Goal: Find specific page/section: Find specific page/section

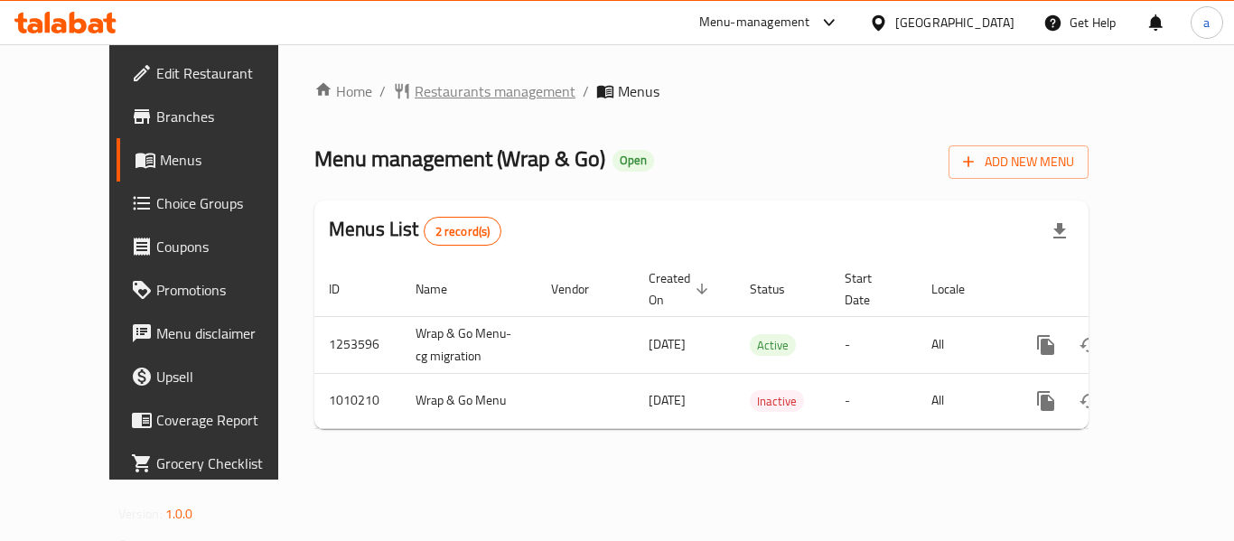
click at [453, 94] on span "Restaurants management" at bounding box center [495, 91] width 161 height 22
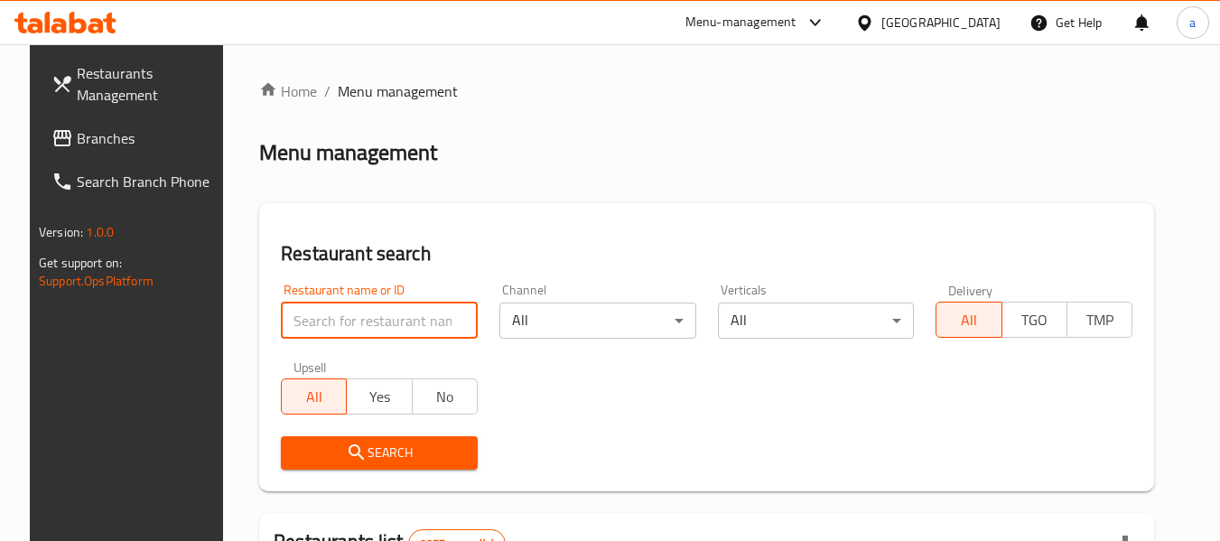
click at [324, 322] on input "search" at bounding box center [379, 321] width 197 height 36
paste input "660715"
type input "660715"
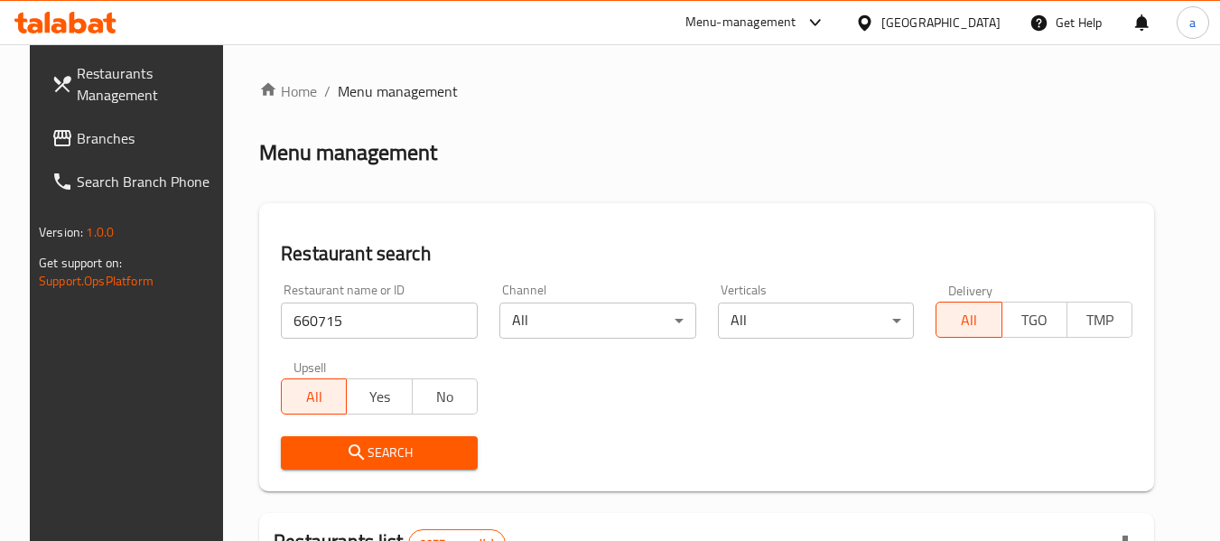
click at [417, 455] on span "Search" at bounding box center [379, 453] width 168 height 23
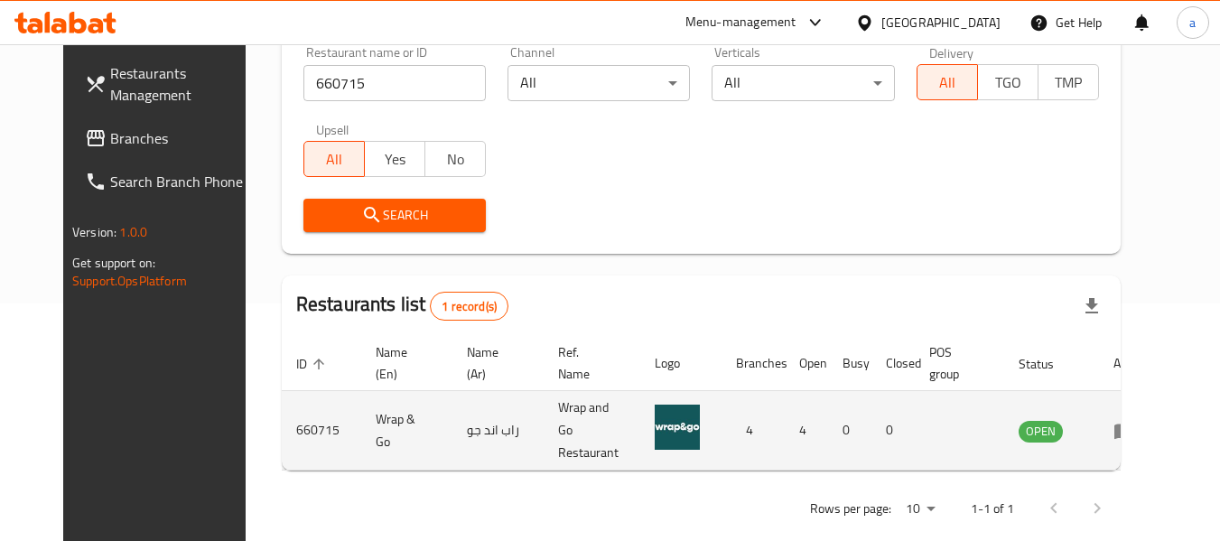
scroll to position [249, 0]
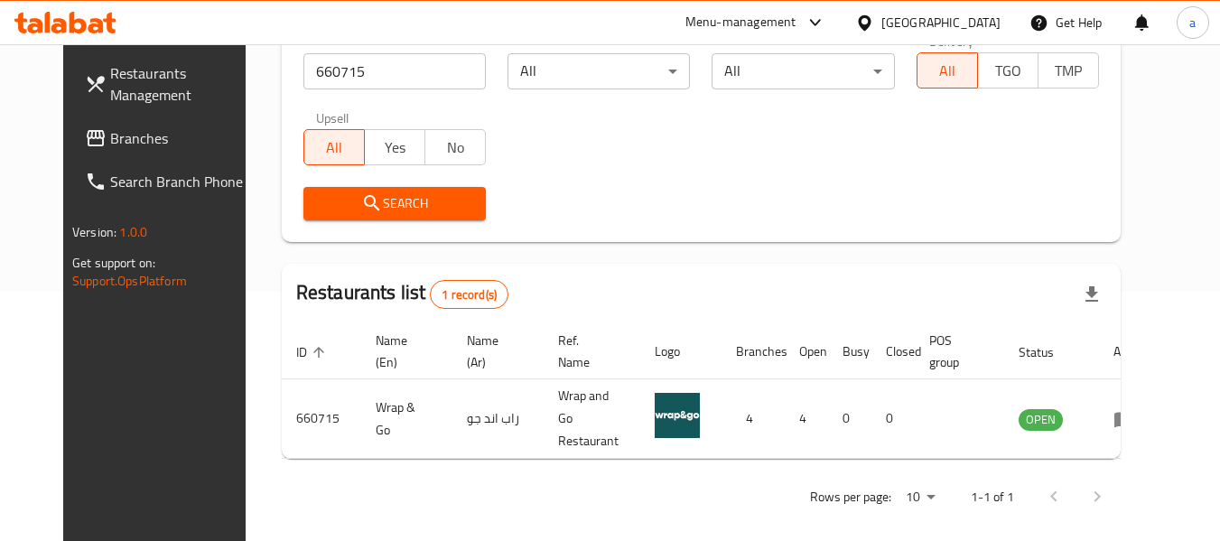
click at [1016, 11] on div "Get Help" at bounding box center [1066, 22] width 102 height 43
click at [882, 33] on div at bounding box center [868, 23] width 26 height 20
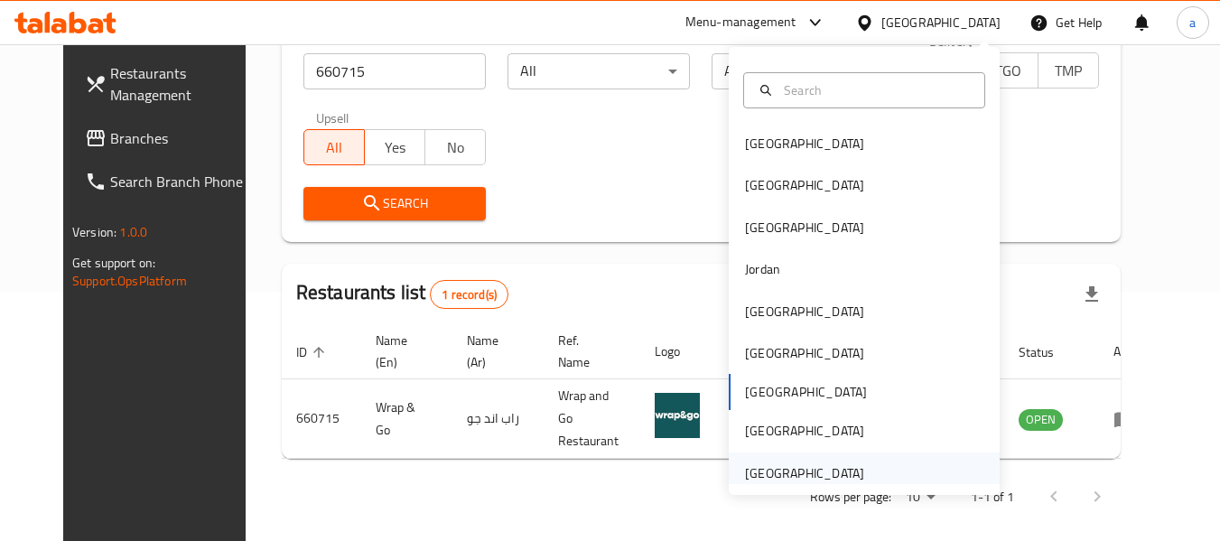
click at [881, 483] on div "[GEOGRAPHIC_DATA]" at bounding box center [864, 474] width 271 height 42
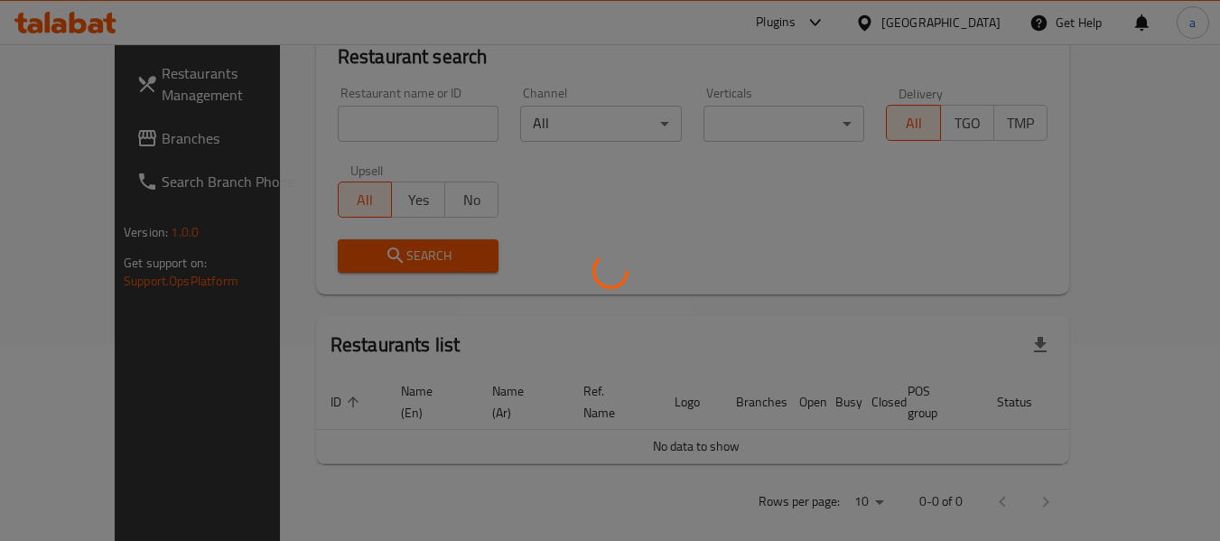
scroll to position [249, 0]
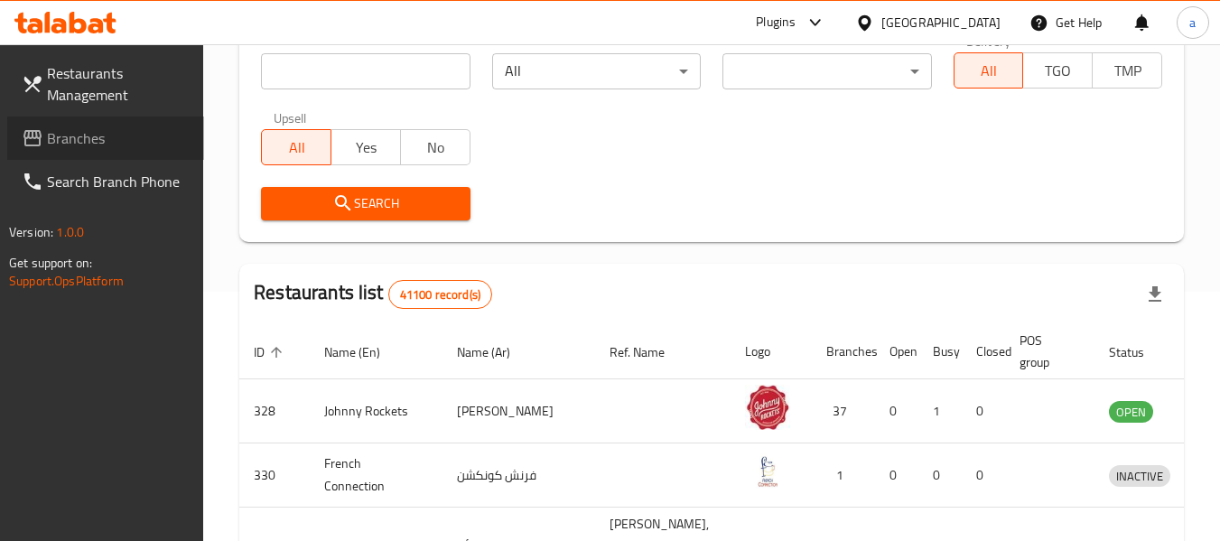
click at [102, 154] on link "Branches" at bounding box center [105, 138] width 197 height 43
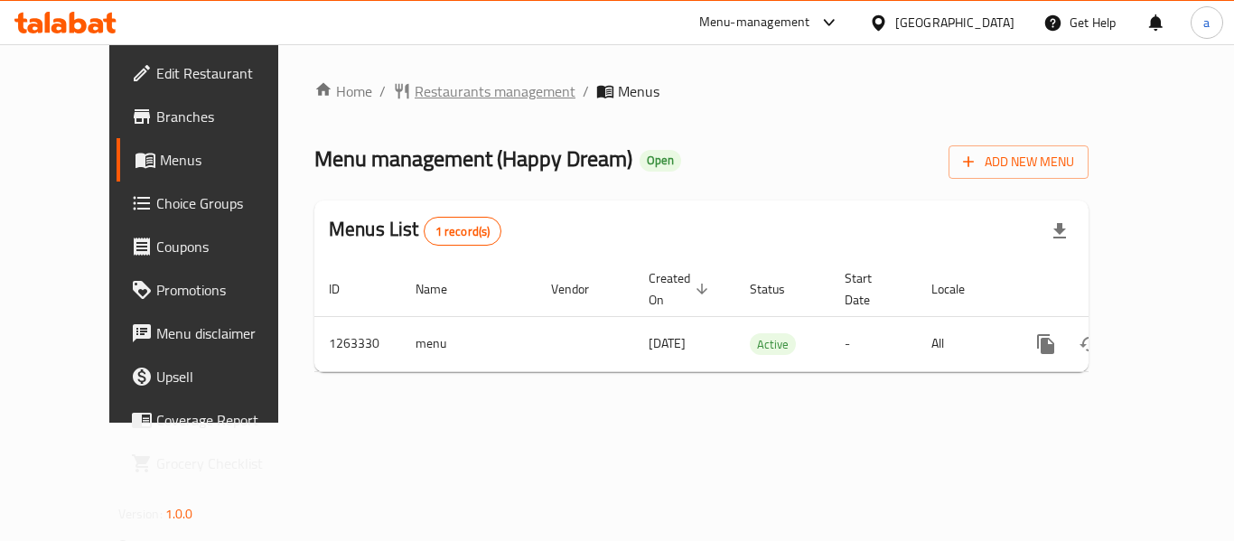
click at [423, 91] on span "Restaurants management" at bounding box center [495, 91] width 161 height 22
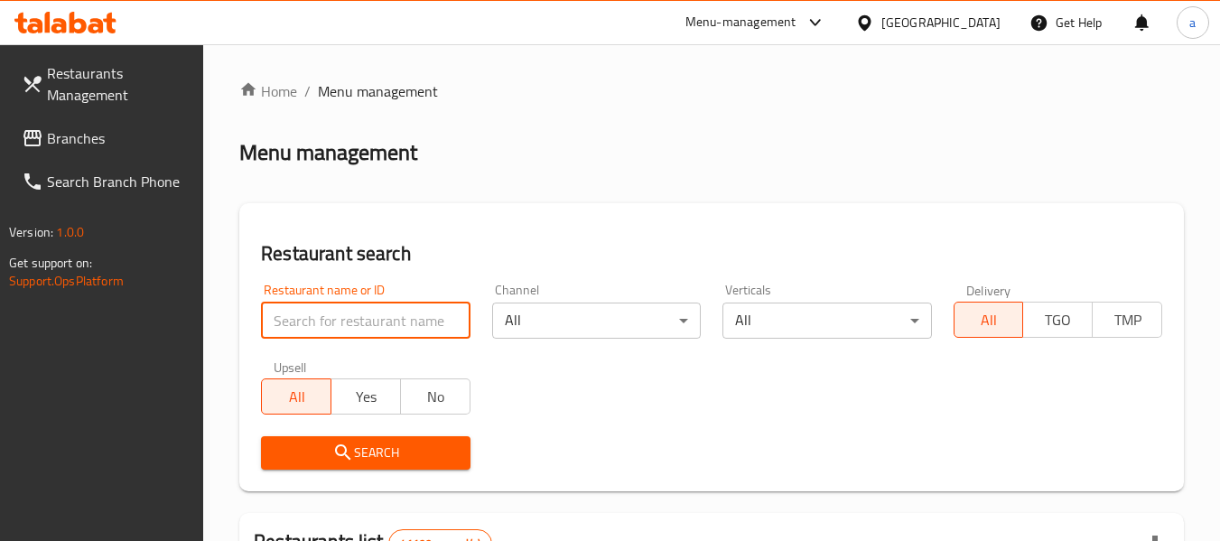
click at [360, 324] on input "search" at bounding box center [365, 321] width 209 height 36
paste input "685440"
type input "685440"
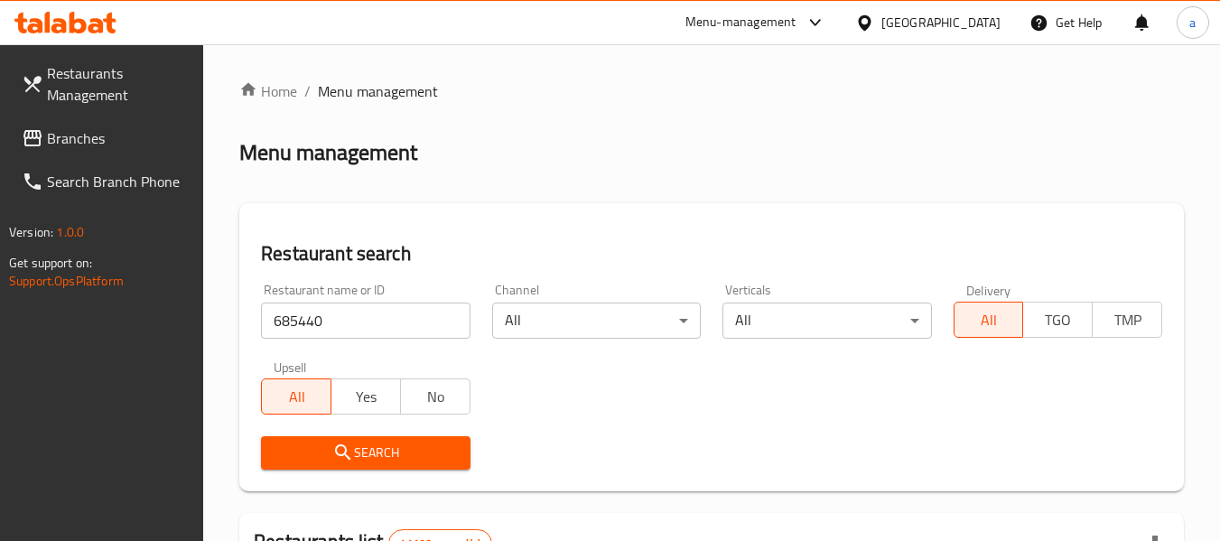
click at [395, 445] on span "Search" at bounding box center [366, 453] width 180 height 23
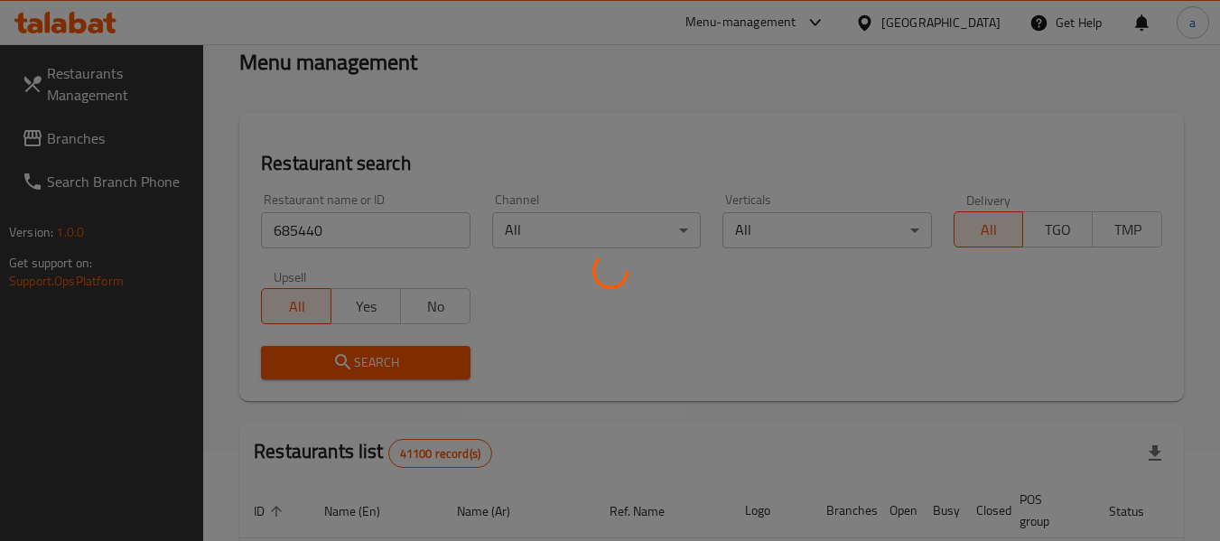
scroll to position [181, 0]
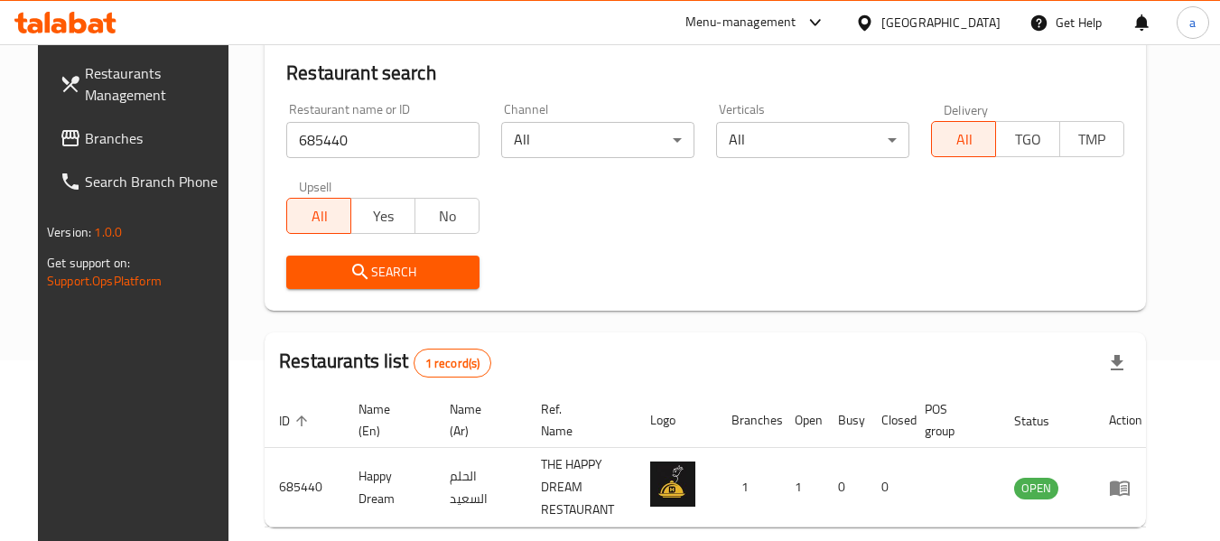
click at [960, 17] on div "[GEOGRAPHIC_DATA]" at bounding box center [941, 23] width 119 height 20
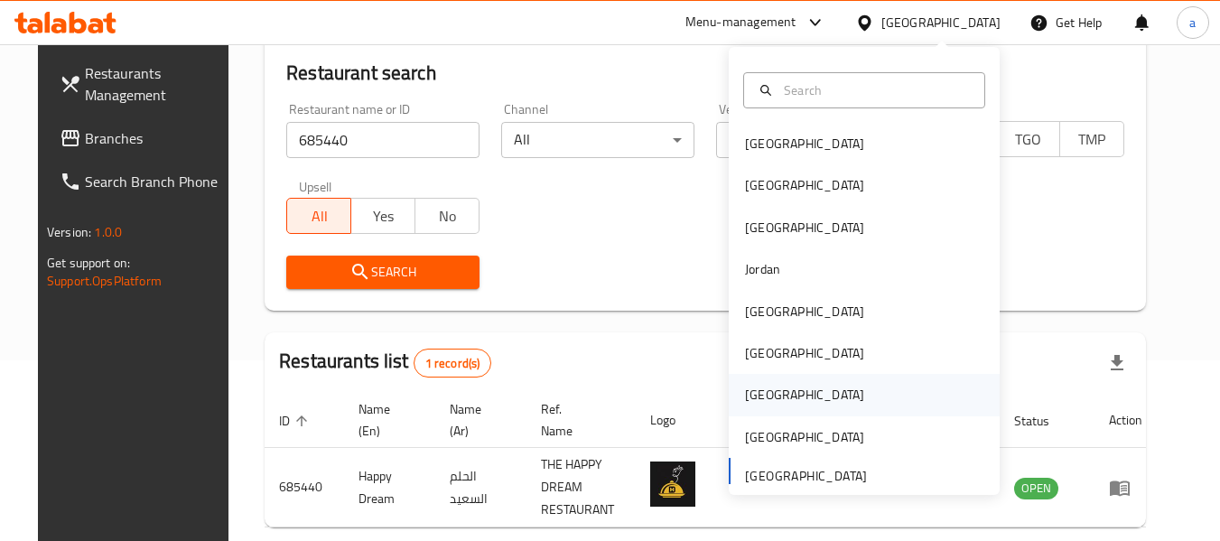
click at [872, 394] on div "[GEOGRAPHIC_DATA]" at bounding box center [864, 395] width 271 height 42
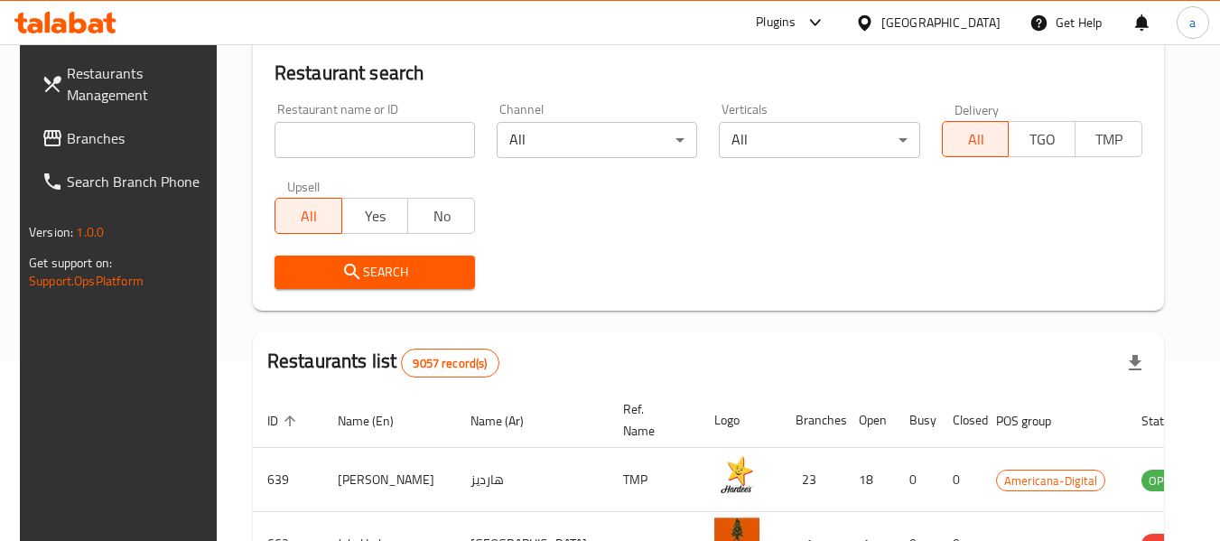
click at [104, 145] on span "Branches" at bounding box center [138, 138] width 143 height 22
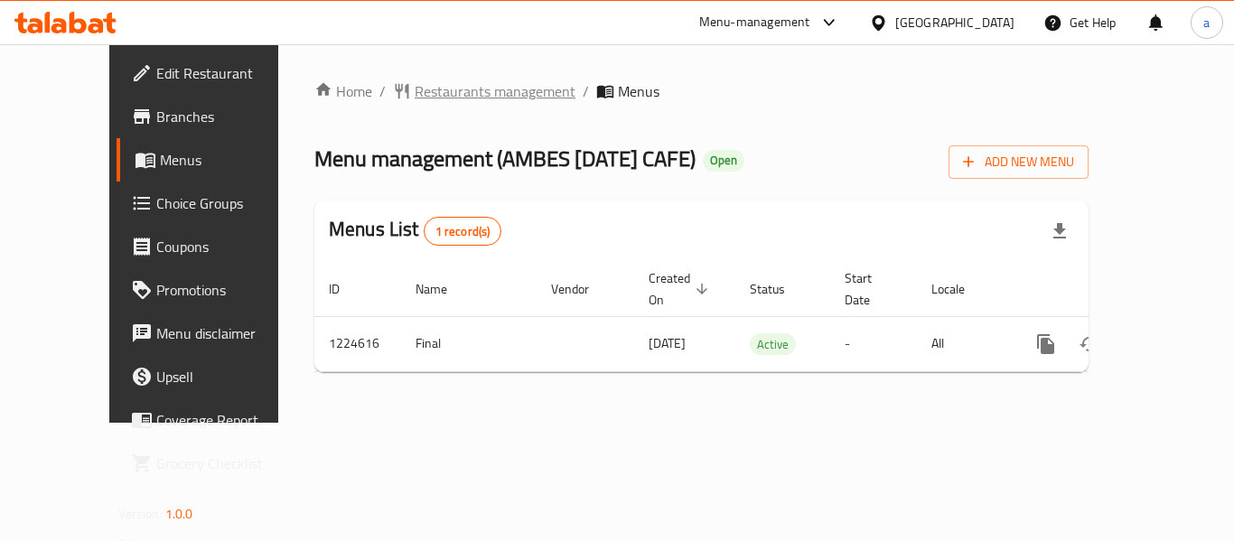
click at [447, 89] on span "Restaurants management" at bounding box center [495, 91] width 161 height 22
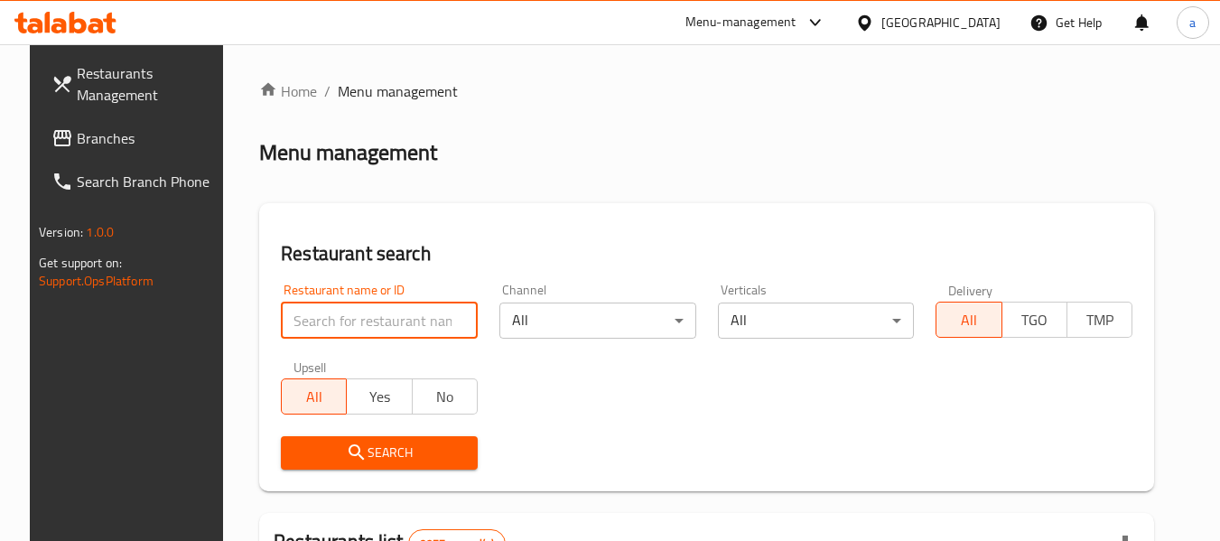
click at [371, 324] on input "search" at bounding box center [379, 321] width 197 height 36
paste input "674664"
type input "674664"
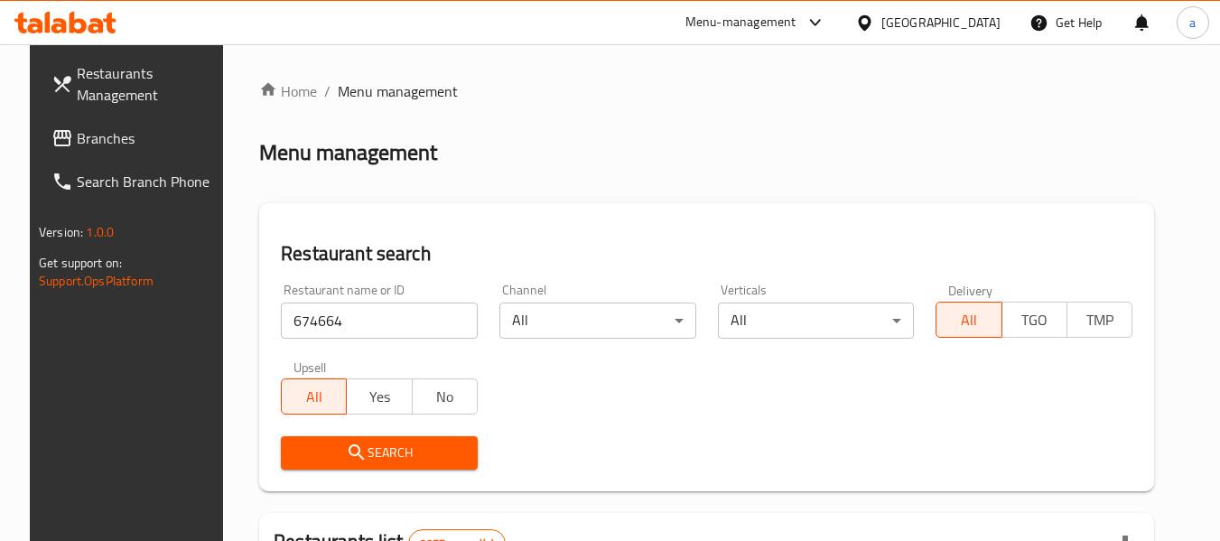
click at [442, 451] on span "Search" at bounding box center [379, 453] width 168 height 23
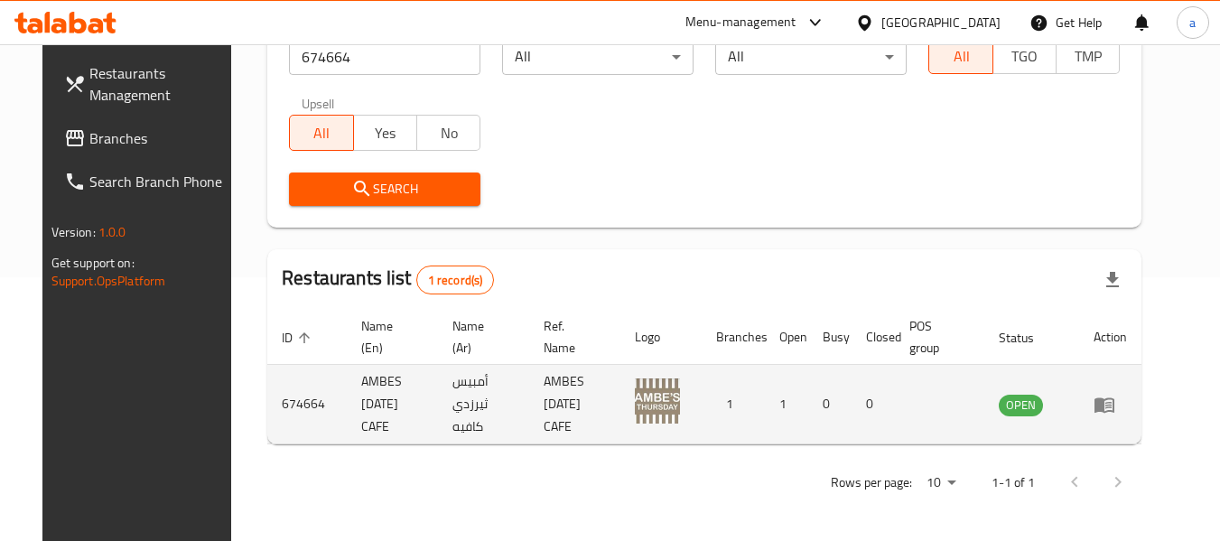
scroll to position [265, 0]
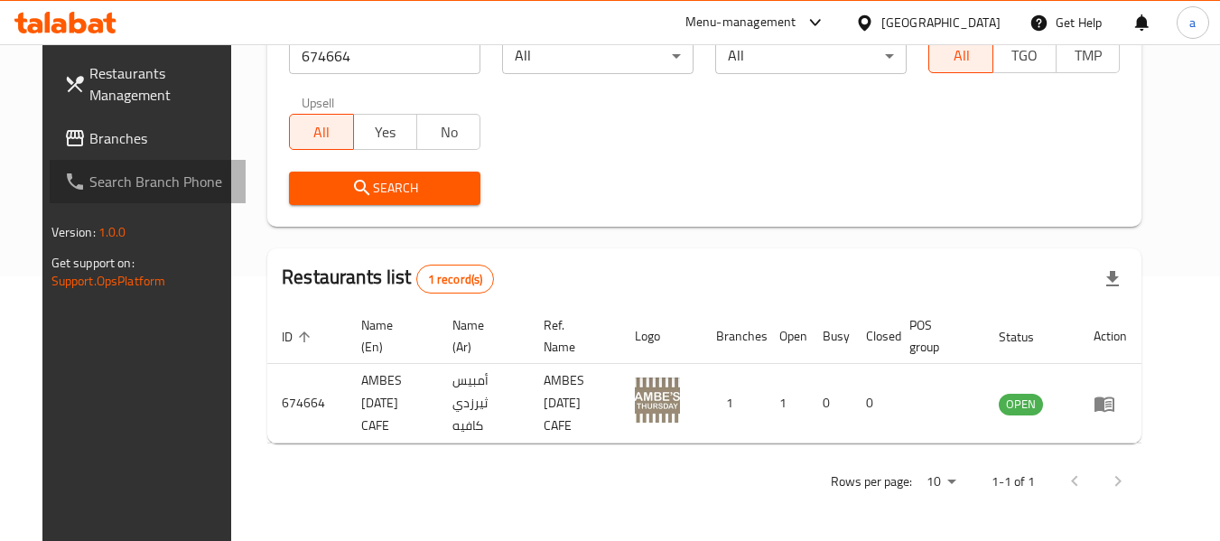
click at [64, 164] on link "Search Branch Phone" at bounding box center [148, 181] width 197 height 43
click at [89, 136] on span "Branches" at bounding box center [160, 138] width 143 height 22
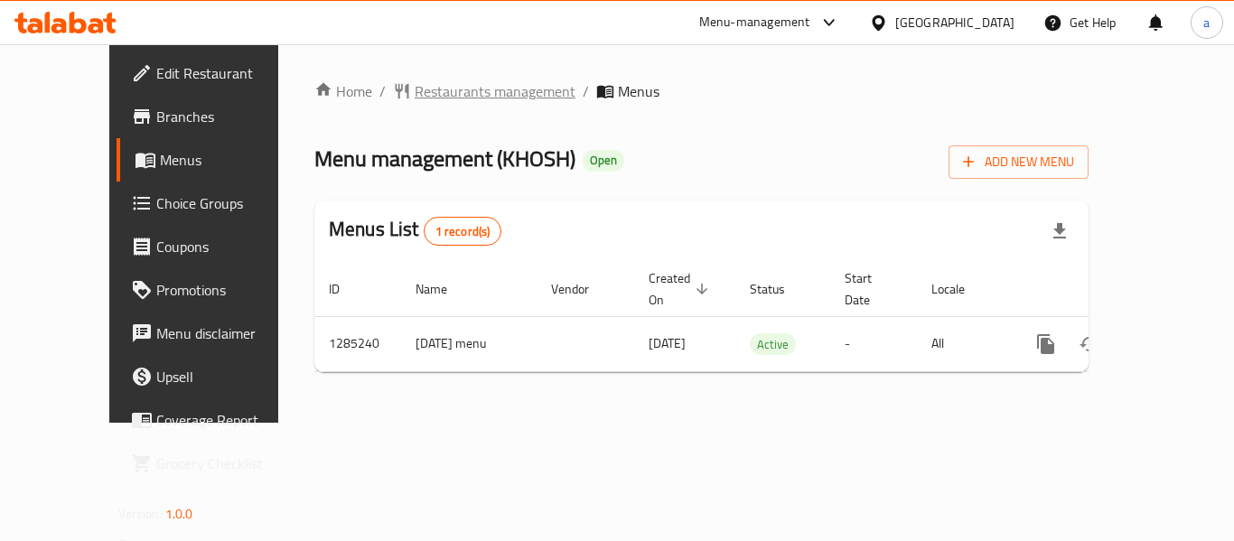
click at [416, 96] on span "Restaurants management" at bounding box center [495, 91] width 161 height 22
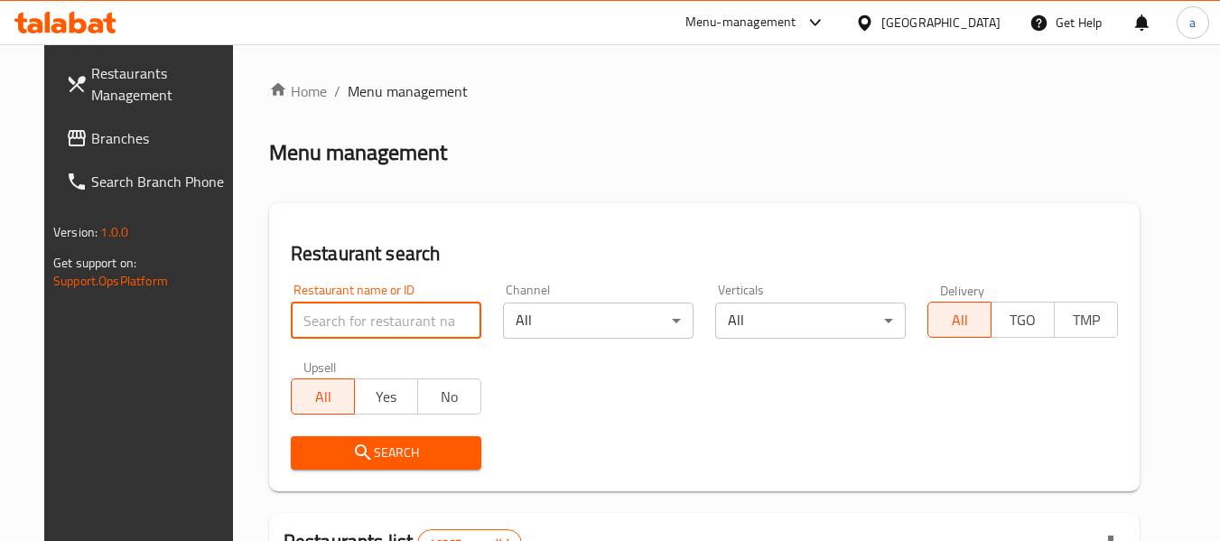
click at [396, 319] on input "search" at bounding box center [386, 321] width 191 height 36
paste input "695914"
type input "695914"
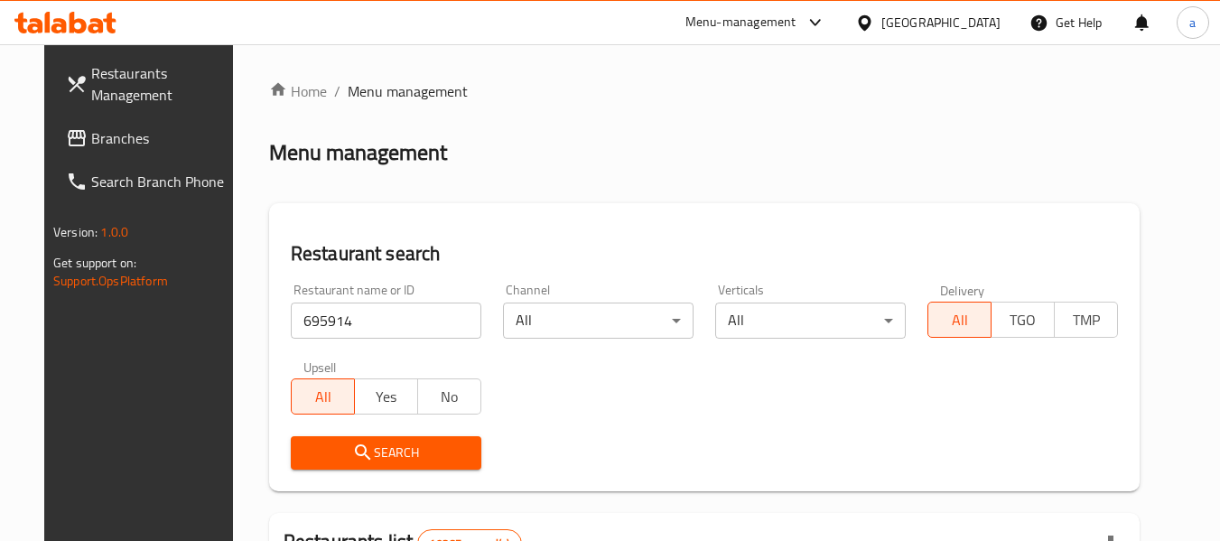
click at [392, 458] on span "Search" at bounding box center [386, 453] width 162 height 23
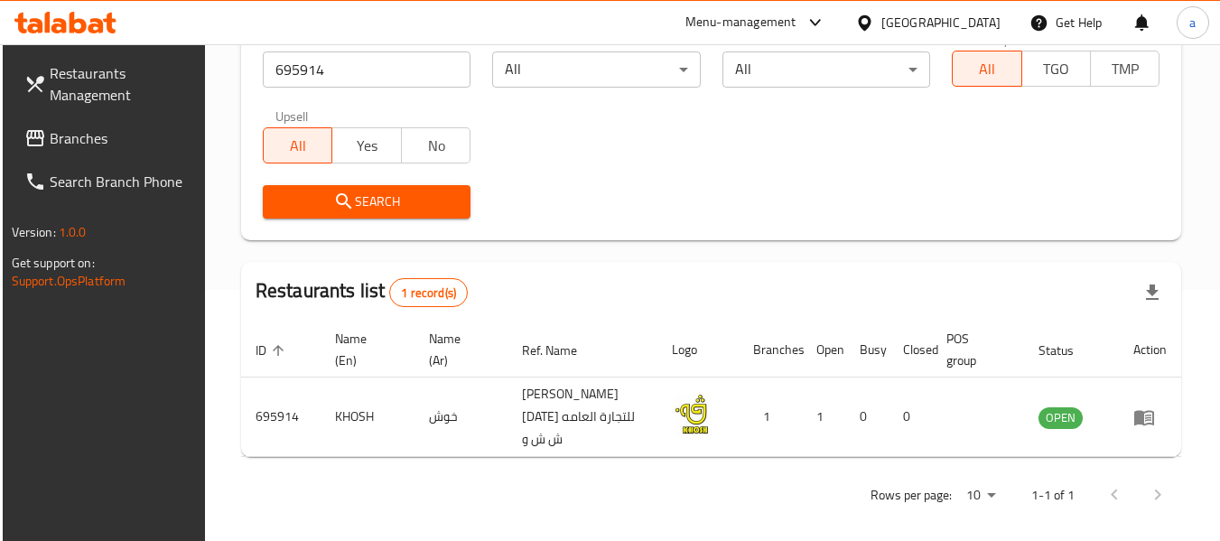
scroll to position [265, 0]
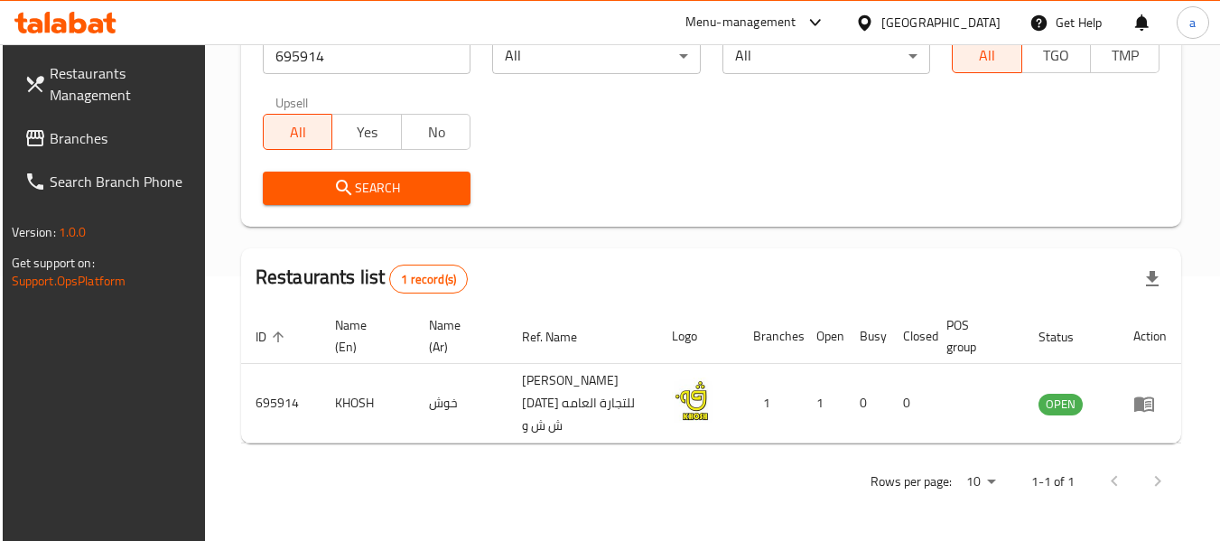
click at [982, 30] on div "[GEOGRAPHIC_DATA]" at bounding box center [941, 23] width 119 height 20
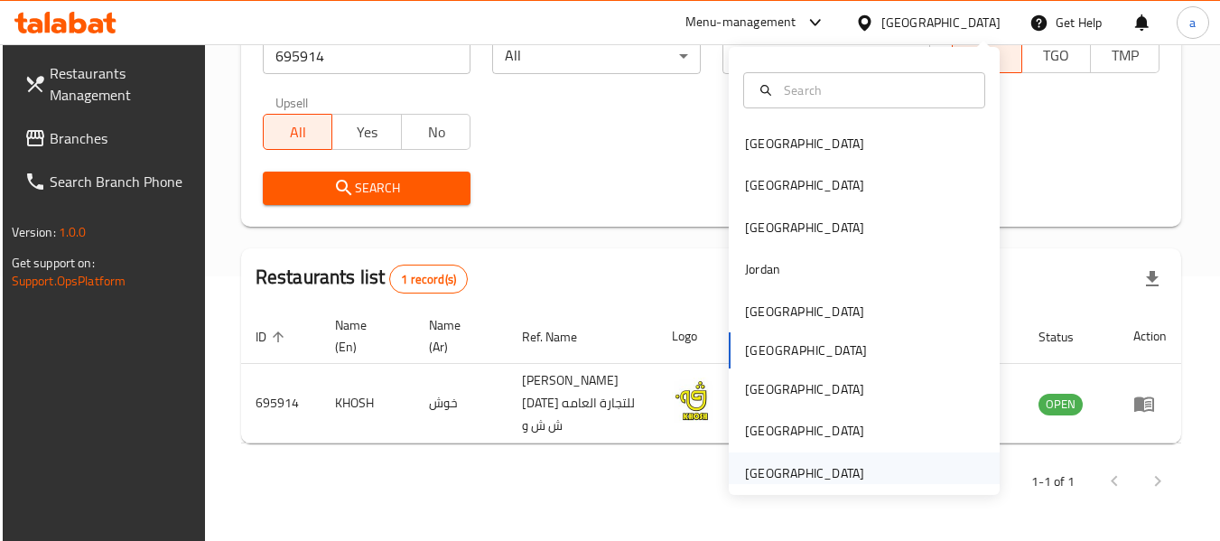
click at [905, 469] on div "[GEOGRAPHIC_DATA]" at bounding box center [864, 474] width 271 height 42
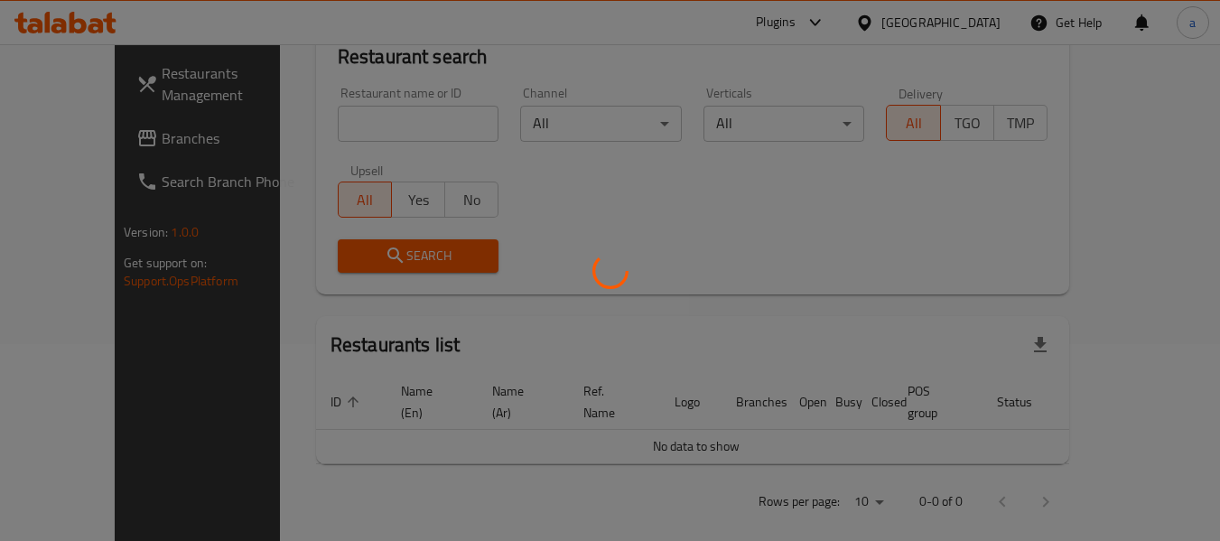
scroll to position [265, 0]
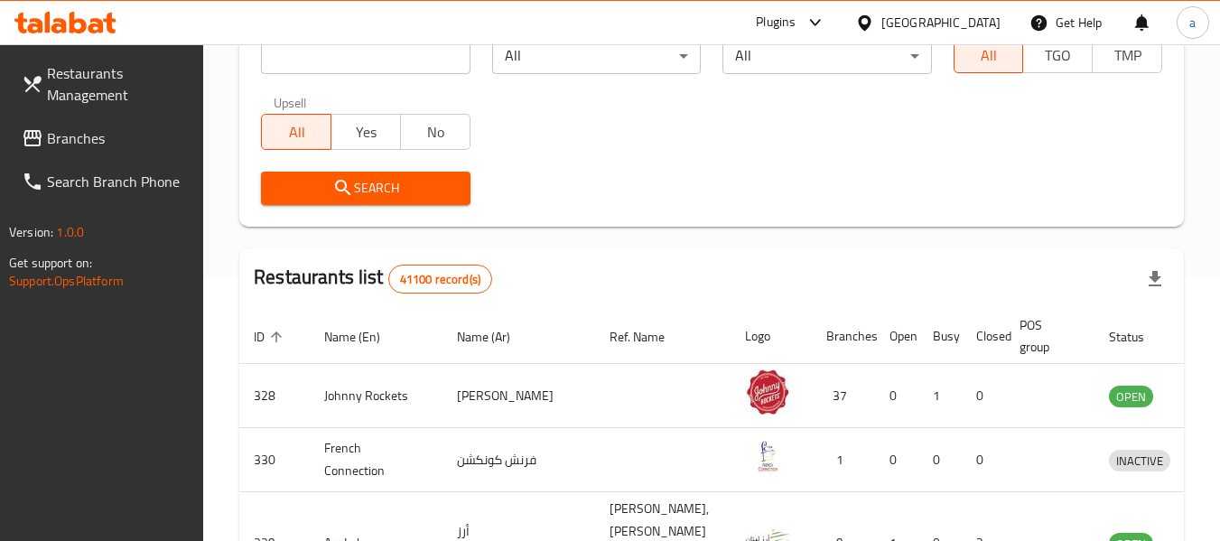
click at [70, 141] on span "Branches" at bounding box center [118, 138] width 143 height 22
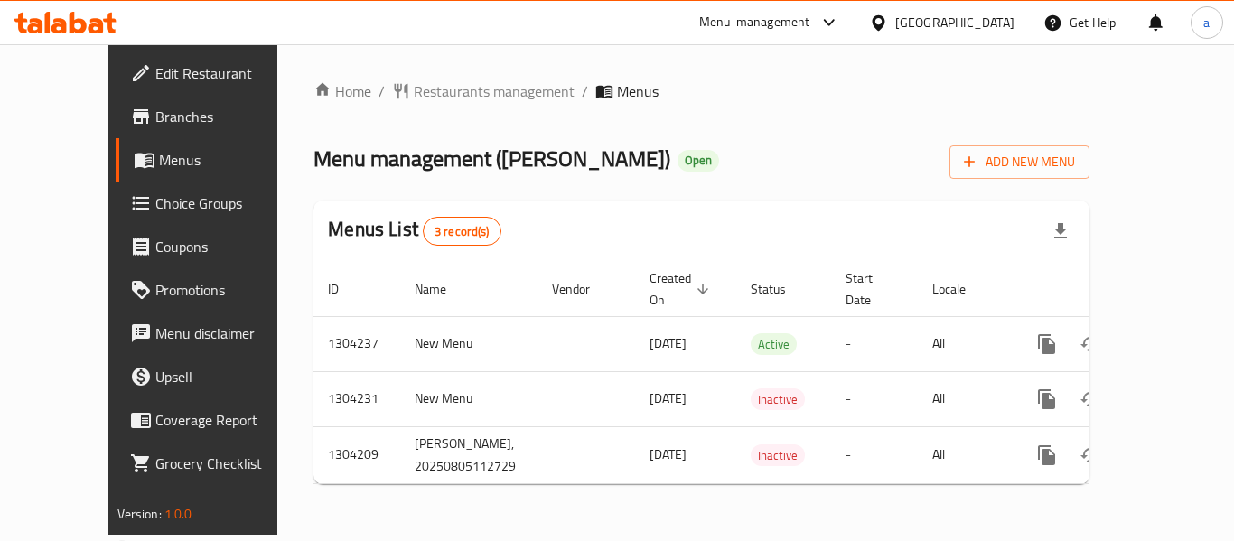
click at [437, 87] on span "Restaurants management" at bounding box center [494, 91] width 161 height 22
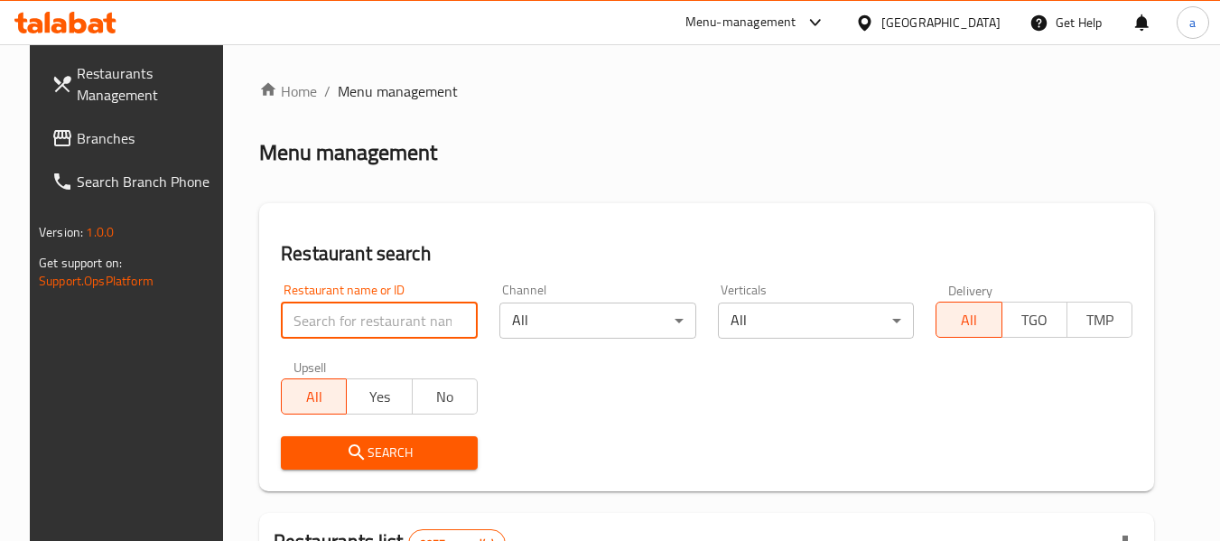
click at [419, 314] on input "search" at bounding box center [379, 321] width 197 height 36
paste input "703134"
type input "703134"
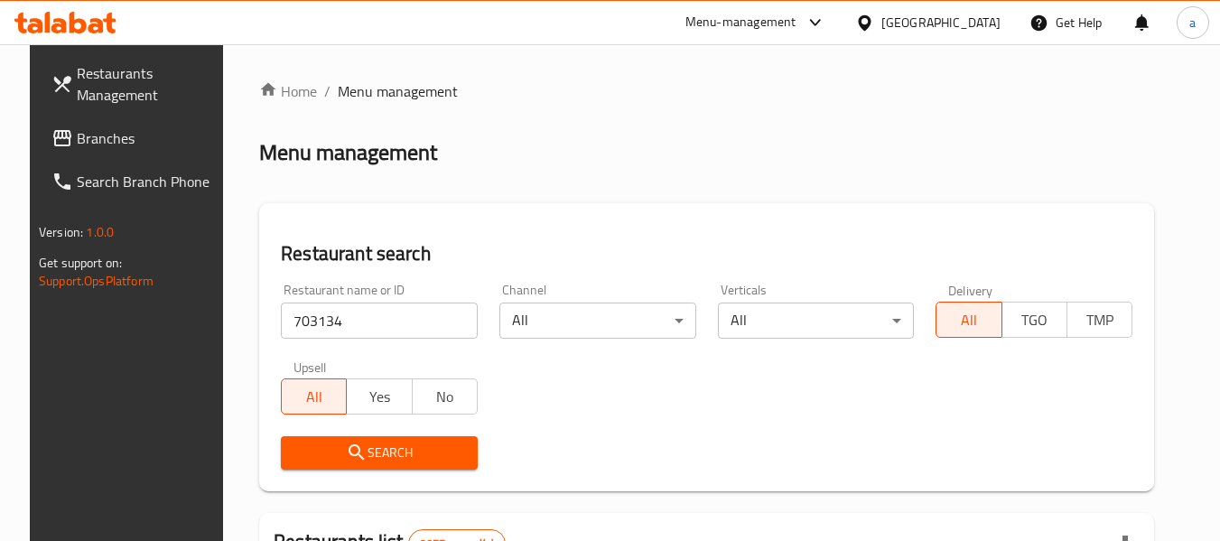
click at [452, 457] on span "Search" at bounding box center [379, 453] width 168 height 23
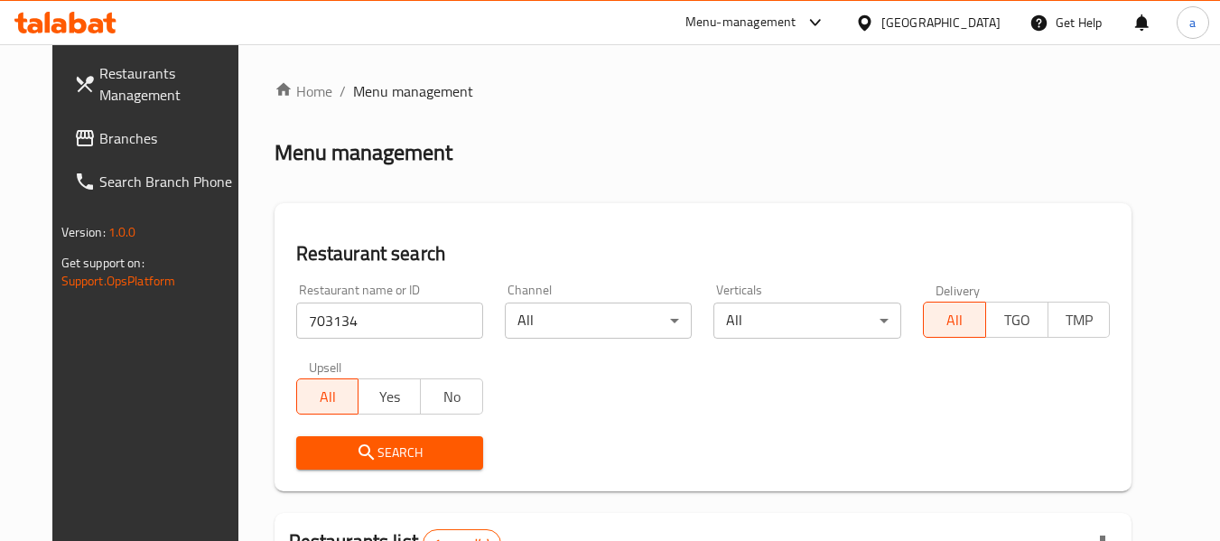
click at [974, 22] on div "[GEOGRAPHIC_DATA]" at bounding box center [941, 23] width 119 height 20
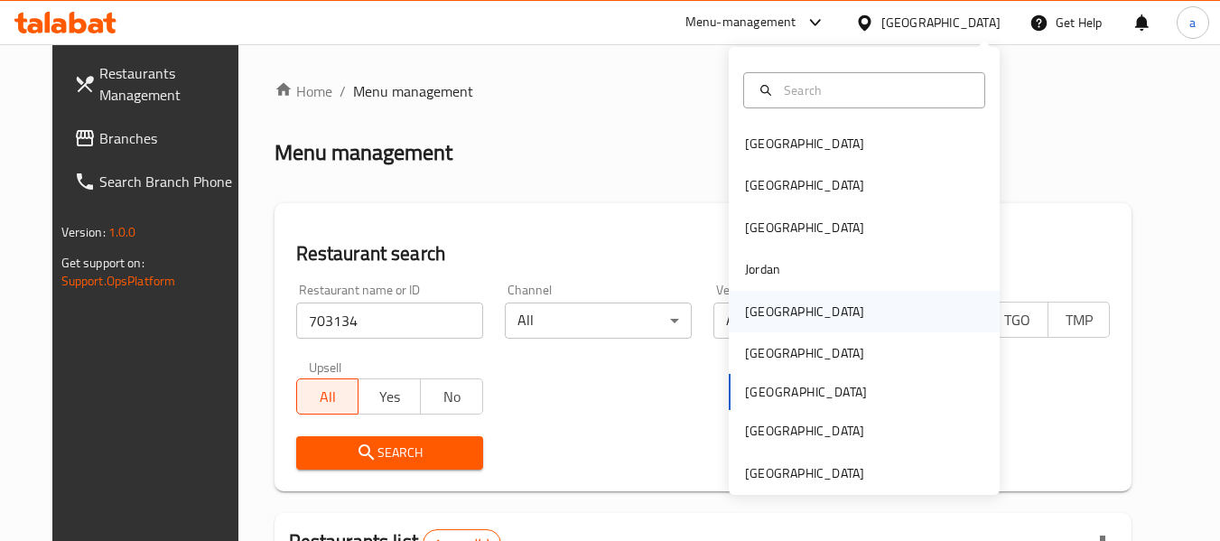
click at [798, 305] on div "[GEOGRAPHIC_DATA]" at bounding box center [864, 312] width 271 height 42
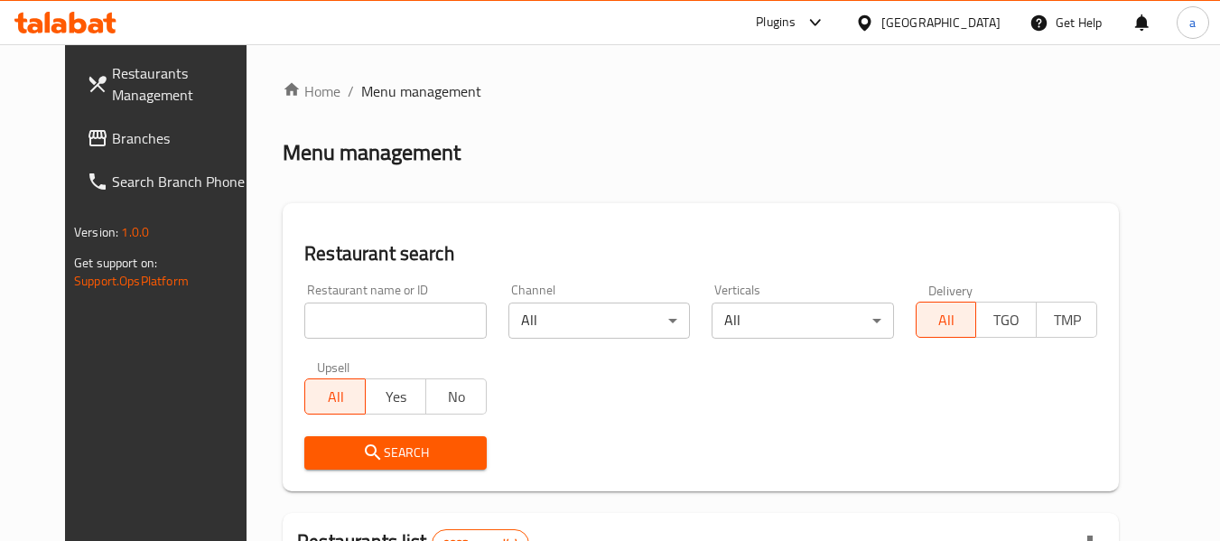
click at [125, 141] on span "Branches" at bounding box center [183, 138] width 143 height 22
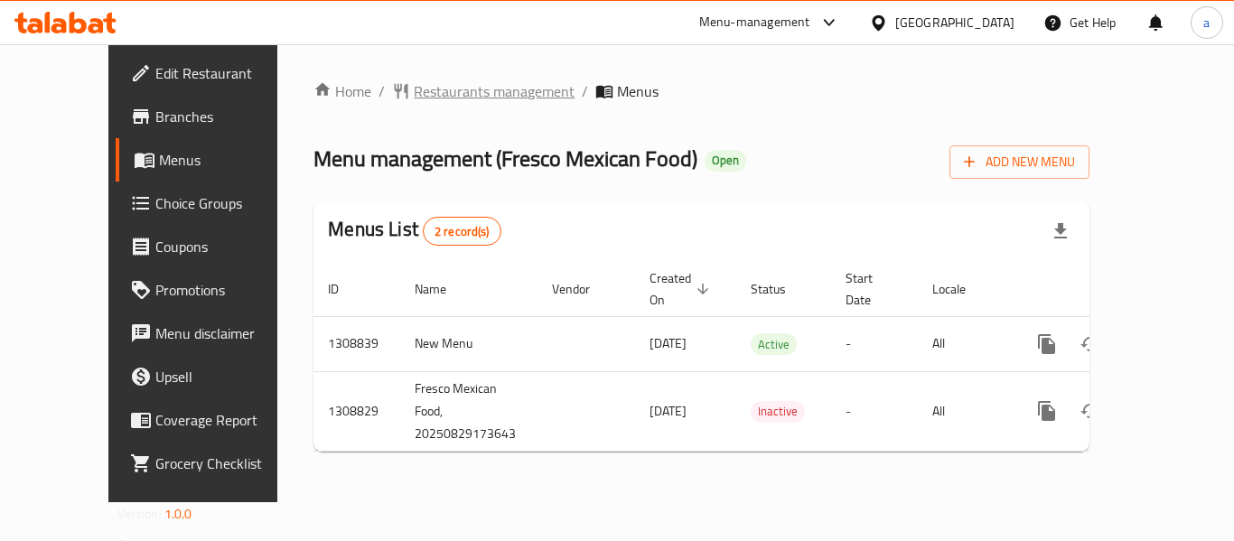
click at [429, 97] on span "Restaurants management" at bounding box center [494, 91] width 161 height 22
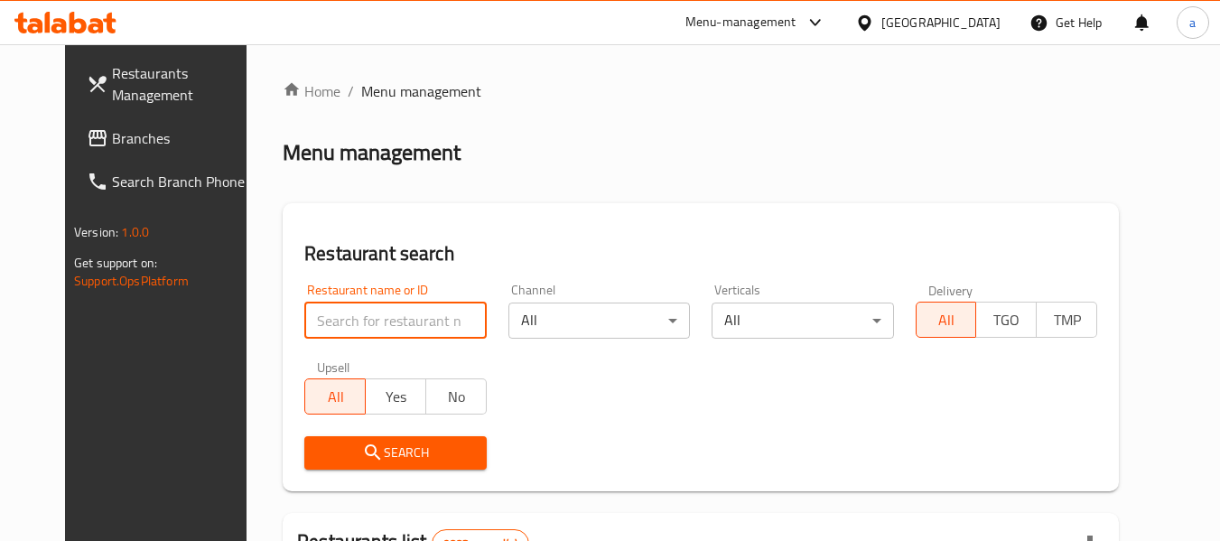
click at [315, 320] on input "search" at bounding box center [395, 321] width 182 height 36
paste input "705066"
type input "705066"
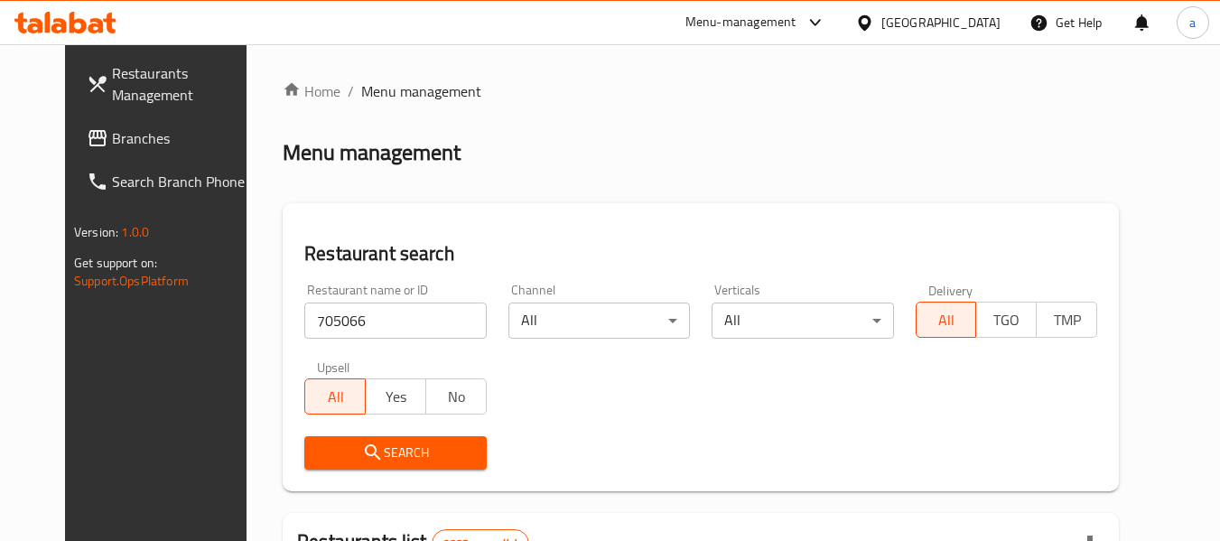
click at [372, 449] on span "Search" at bounding box center [395, 453] width 153 height 23
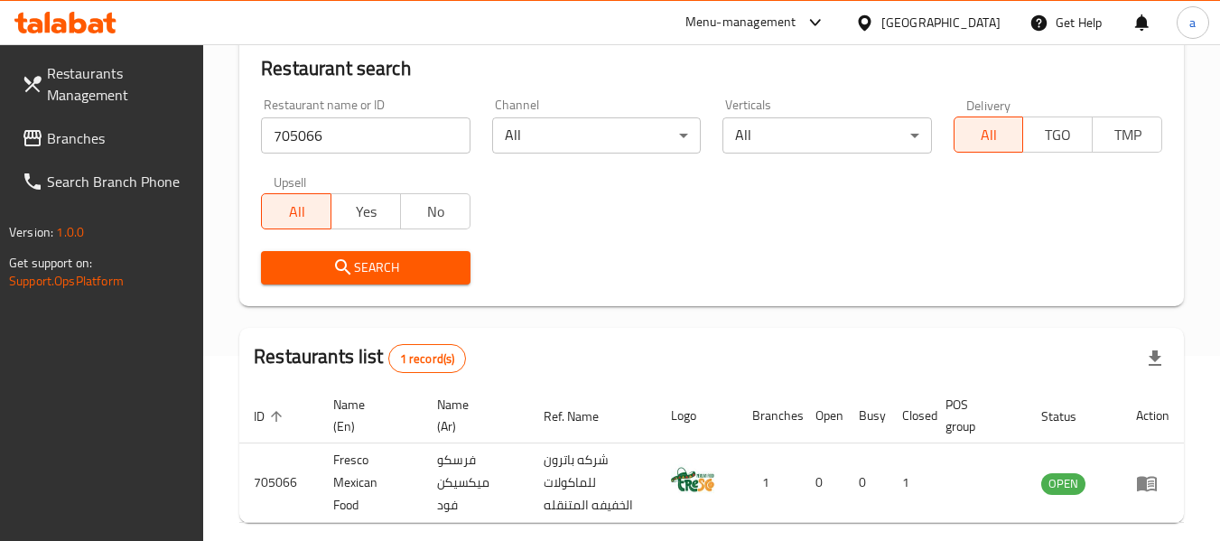
scroll to position [84, 0]
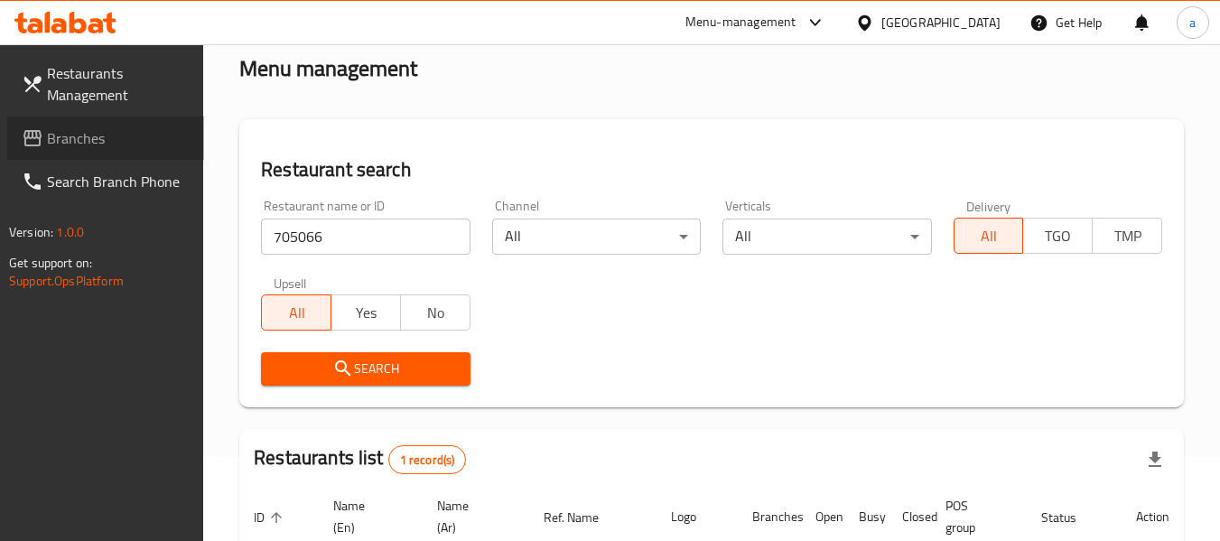
click at [104, 142] on span "Branches" at bounding box center [118, 138] width 143 height 22
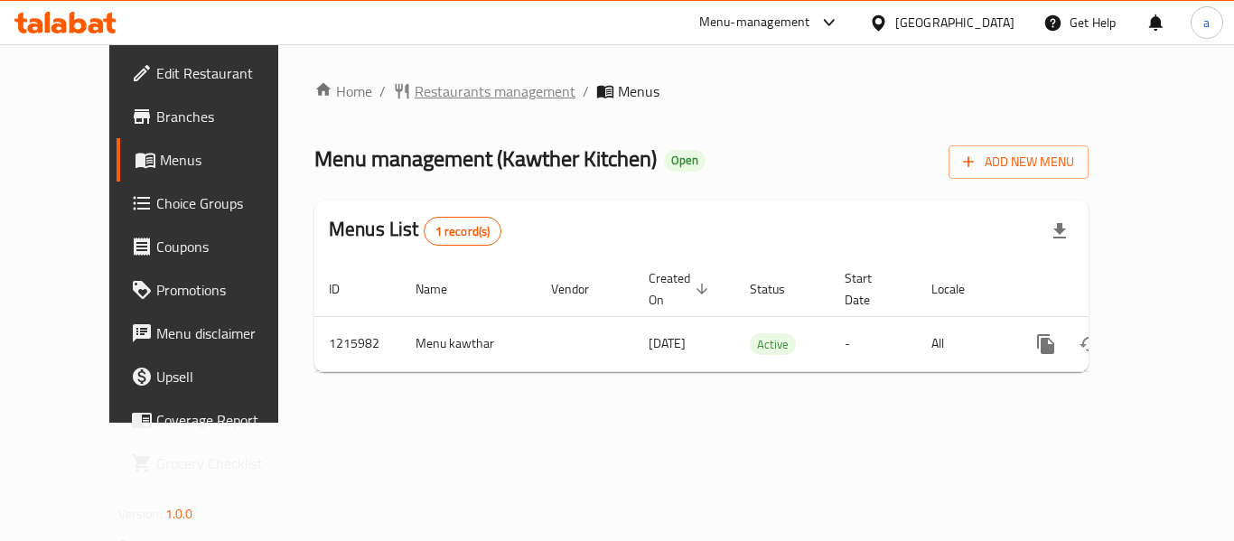
click at [472, 91] on span "Restaurants management" at bounding box center [495, 91] width 161 height 22
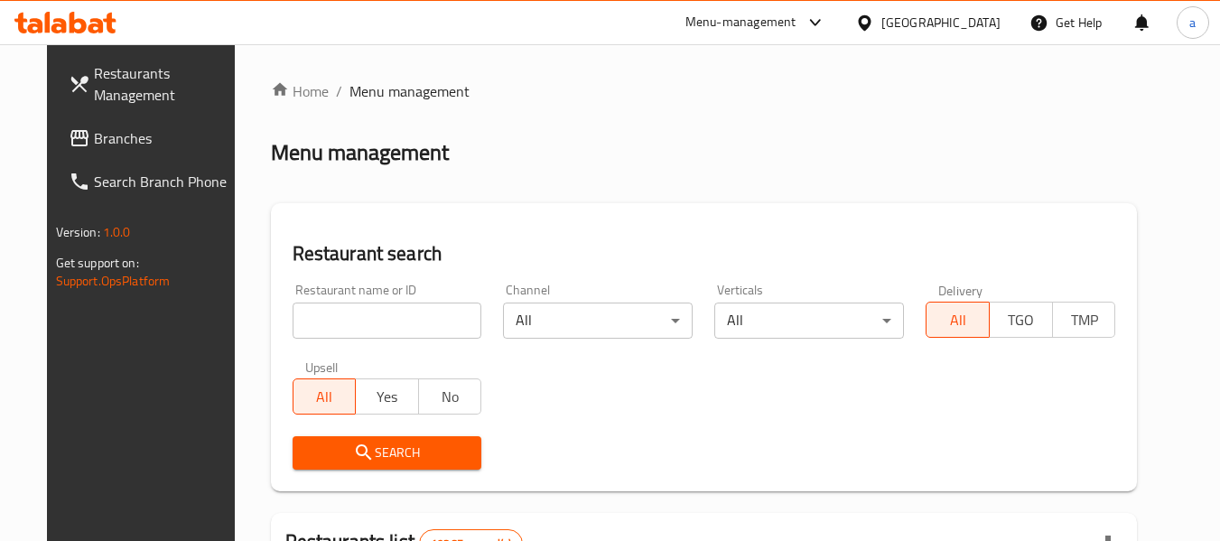
click at [367, 312] on input "search" at bounding box center [388, 321] width 190 height 36
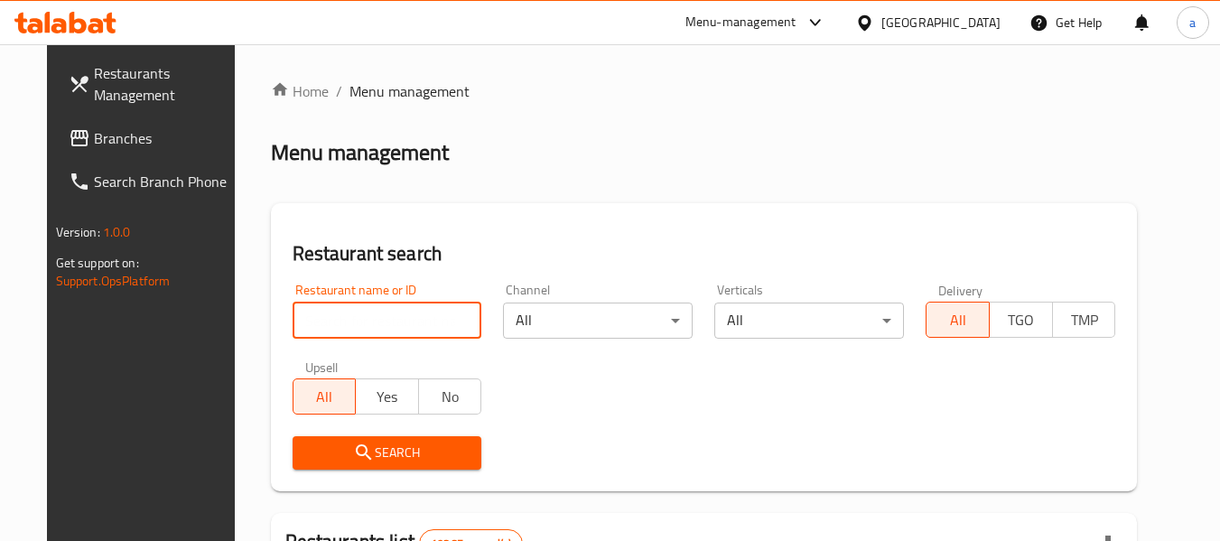
paste input "672449"
type input "672449"
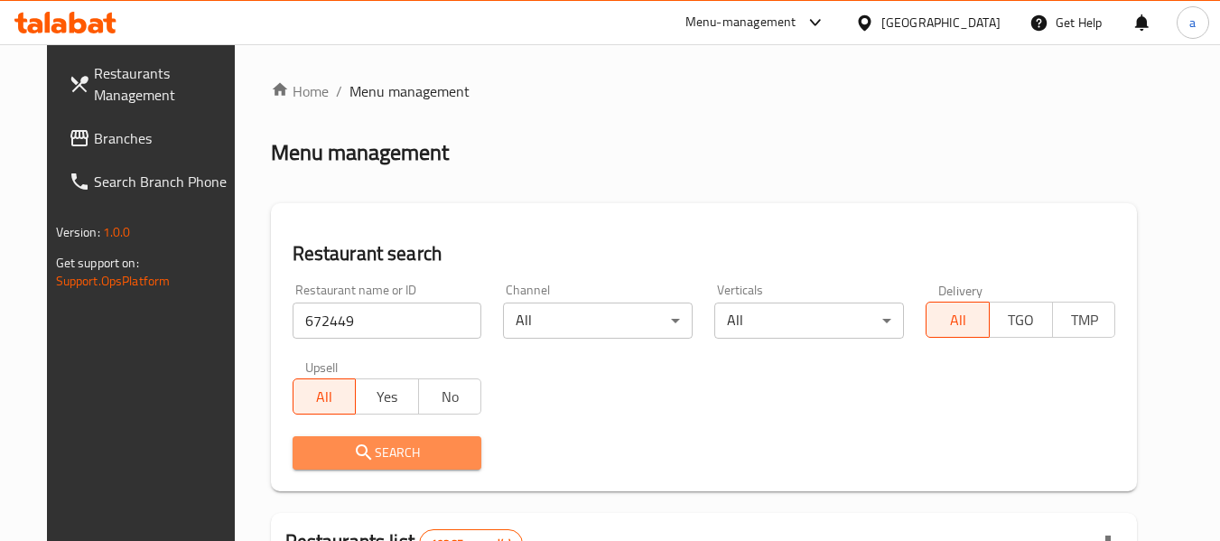
click at [411, 459] on span "Search" at bounding box center [387, 453] width 161 height 23
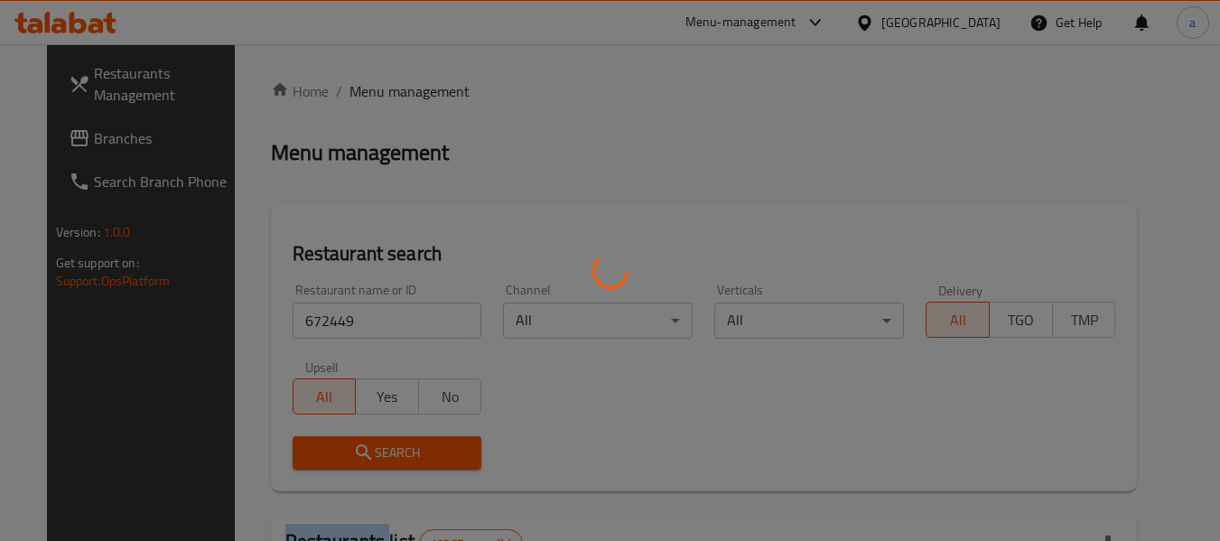
click at [411, 459] on div at bounding box center [610, 270] width 1220 height 541
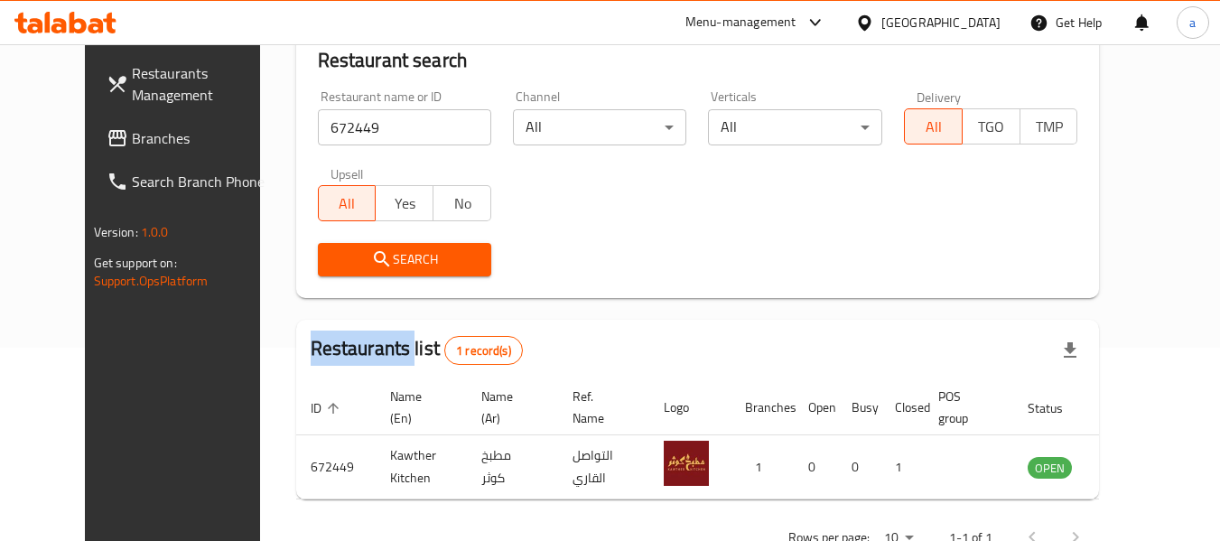
scroll to position [152, 0]
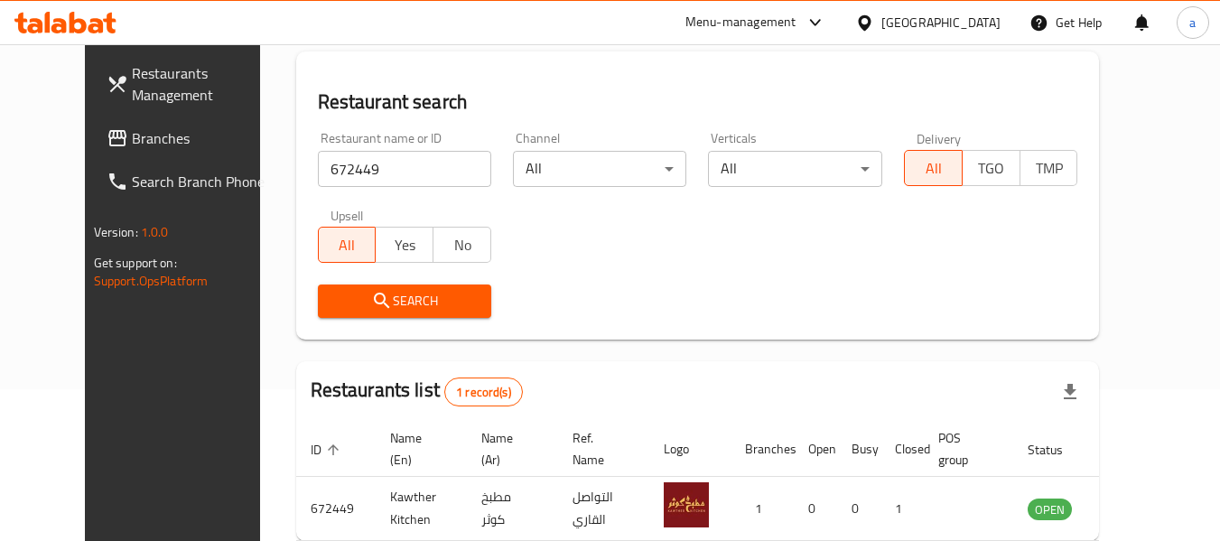
drag, startPoint x: 975, startPoint y: 33, endPoint x: 968, endPoint y: 96, distance: 62.7
click at [975, 35] on div "[GEOGRAPHIC_DATA]" at bounding box center [928, 22] width 174 height 43
click at [882, 18] on div at bounding box center [868, 23] width 26 height 20
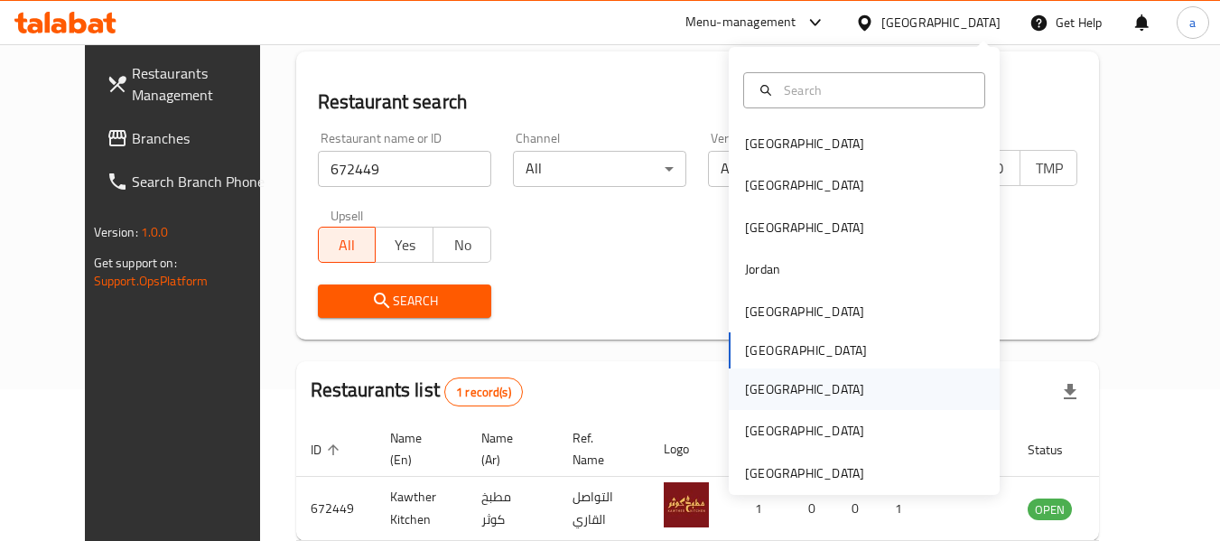
click at [877, 387] on div "[GEOGRAPHIC_DATA]" at bounding box center [864, 390] width 271 height 42
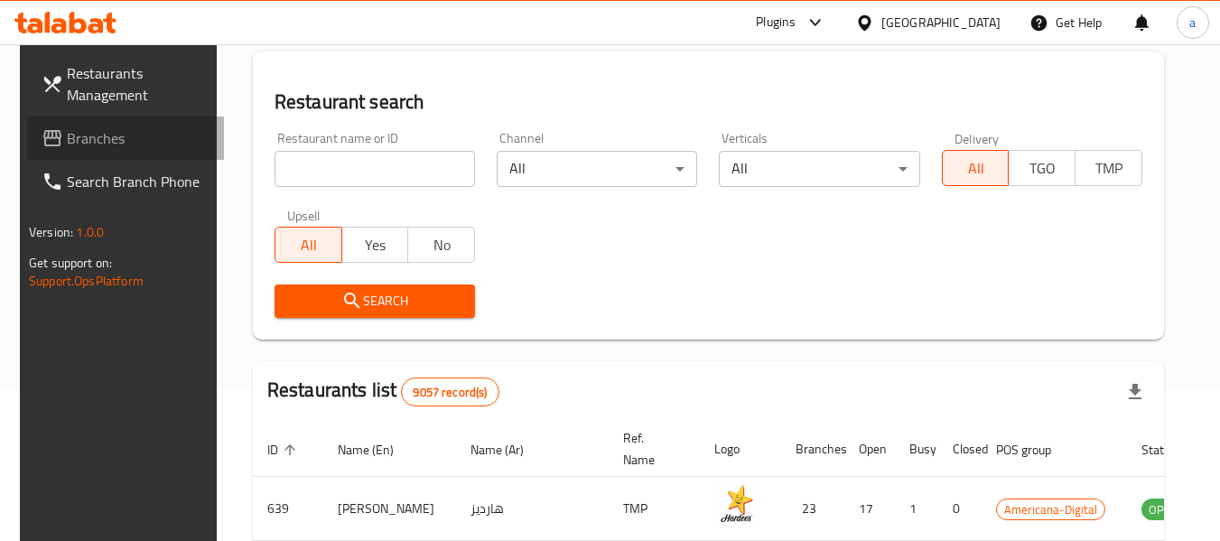
click at [137, 137] on span "Branches" at bounding box center [138, 138] width 143 height 22
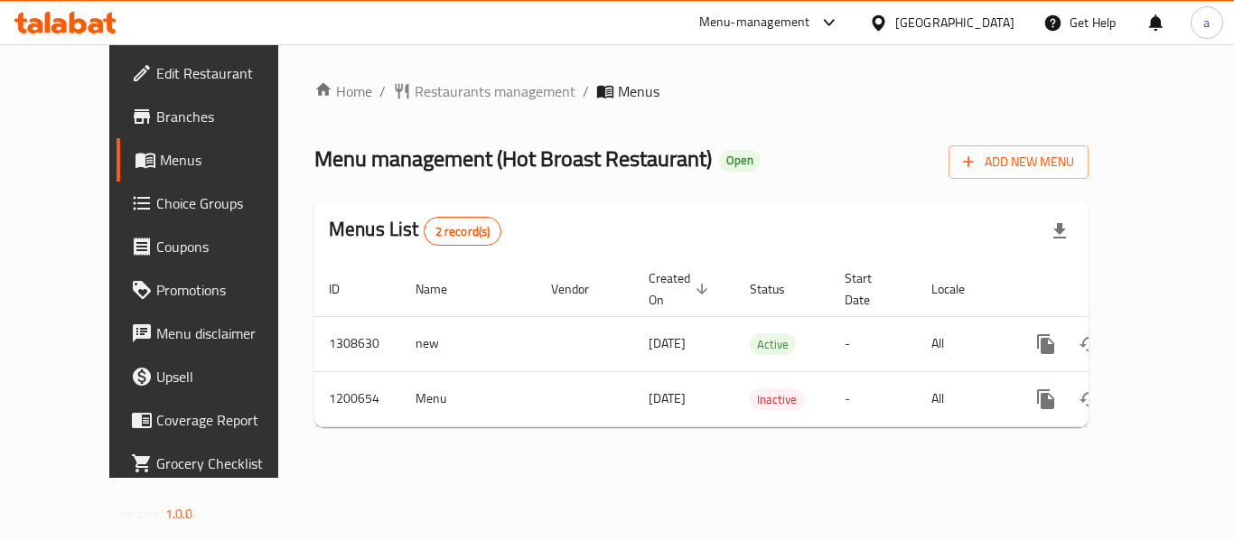
click at [439, 91] on span "Restaurants management" at bounding box center [495, 91] width 161 height 22
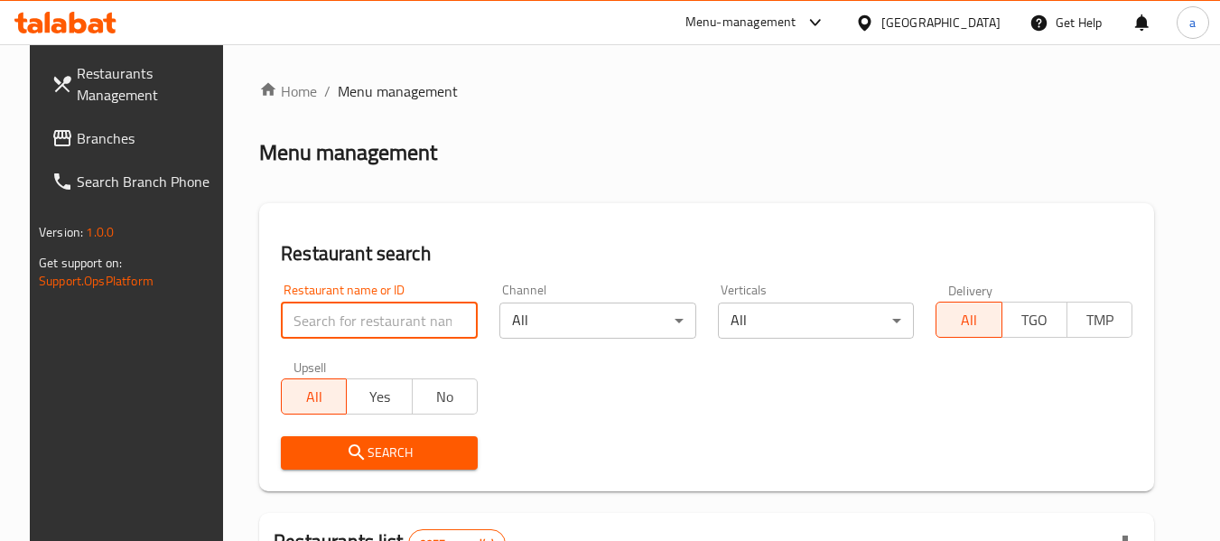
click at [364, 325] on input "search" at bounding box center [379, 321] width 197 height 36
paste input "668700"
type input "668700"
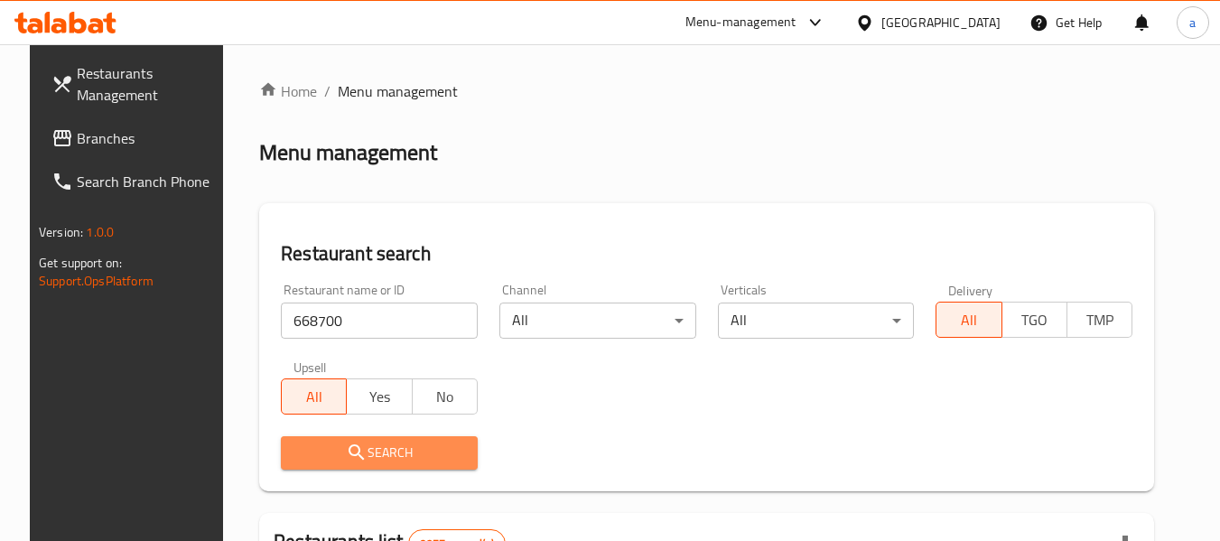
click at [390, 457] on span "Search" at bounding box center [379, 453] width 168 height 23
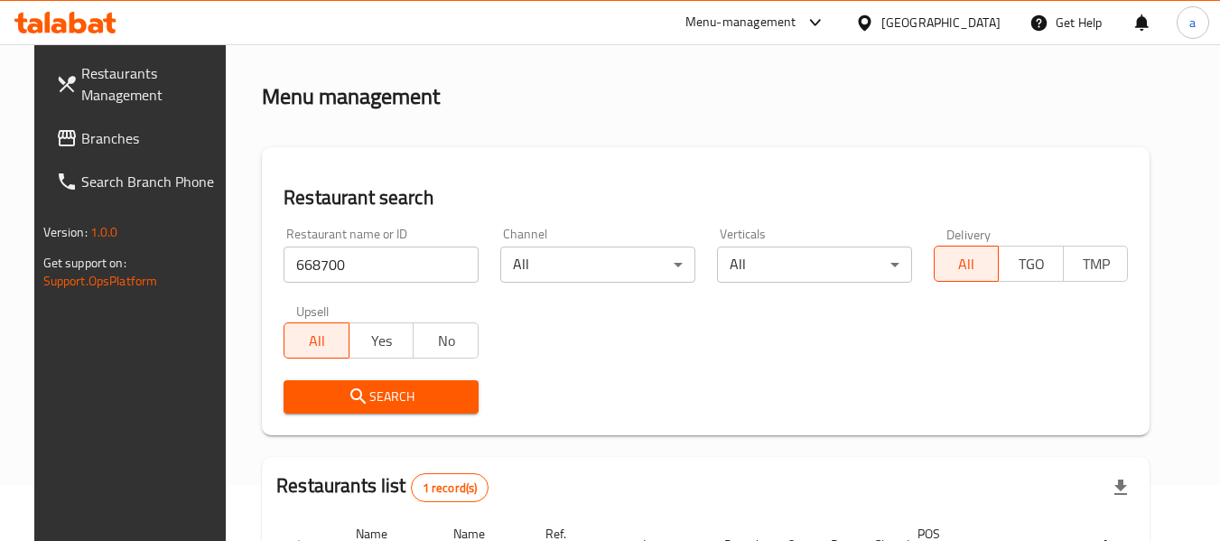
scroll to position [249, 0]
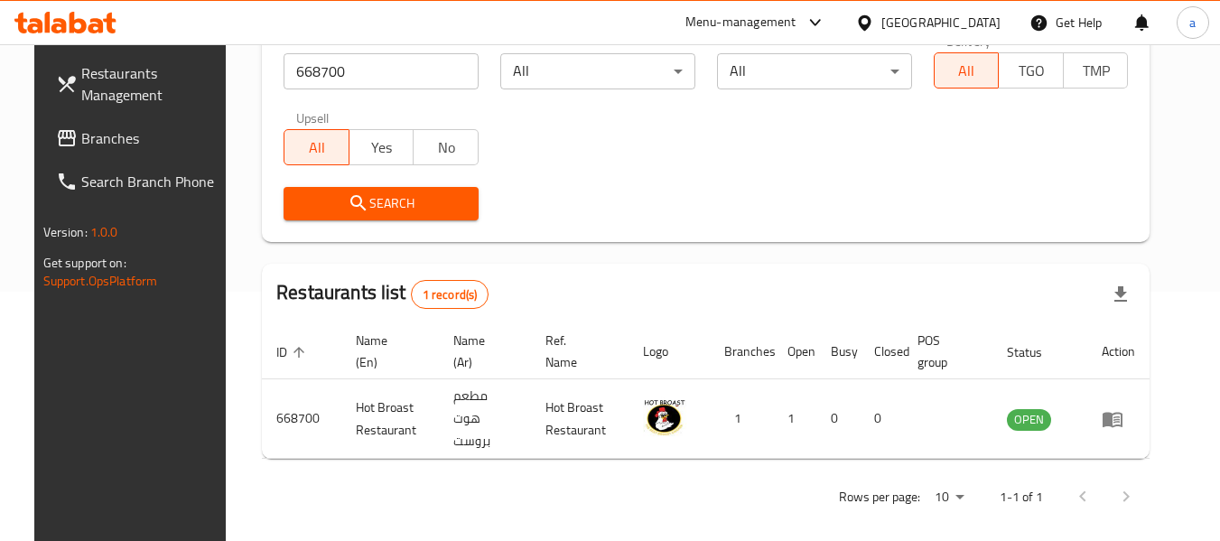
click at [874, 22] on icon at bounding box center [864, 23] width 19 height 19
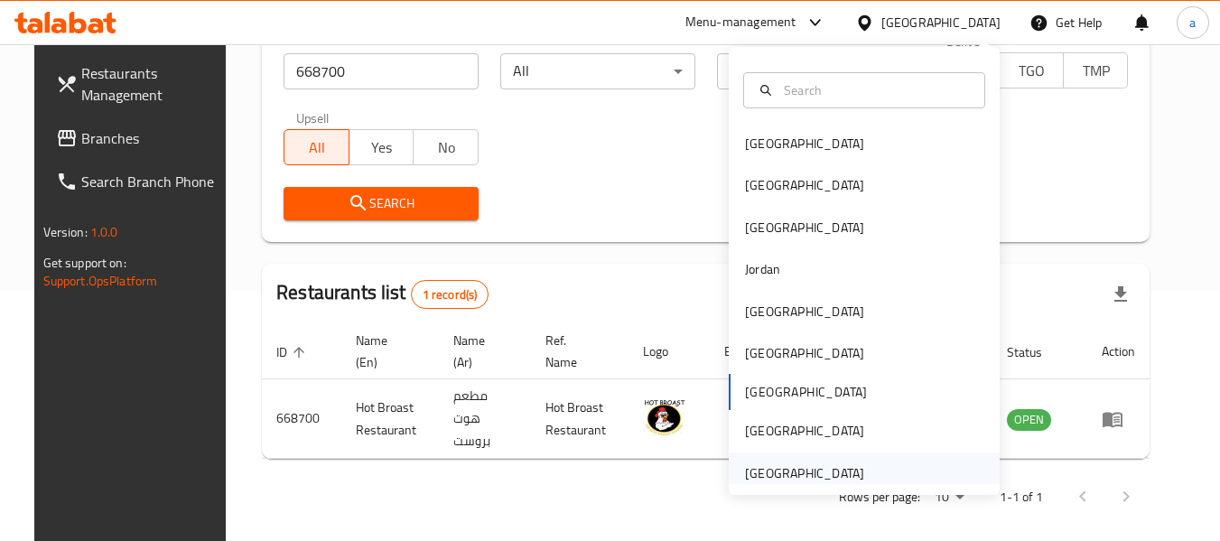
click at [836, 472] on div "[GEOGRAPHIC_DATA]" at bounding box center [804, 473] width 119 height 20
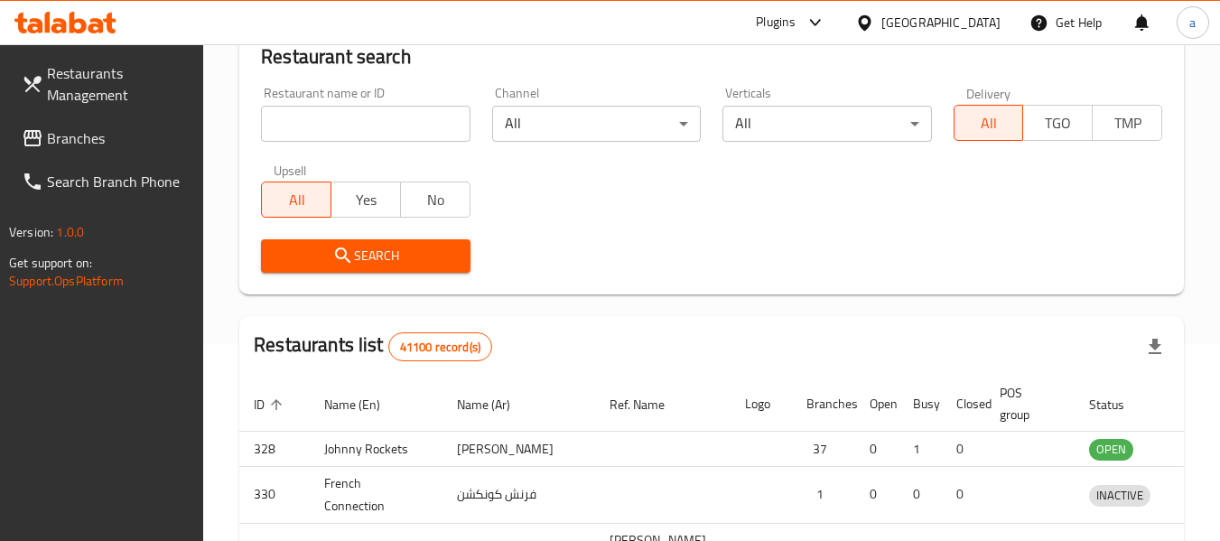
scroll to position [249, 0]
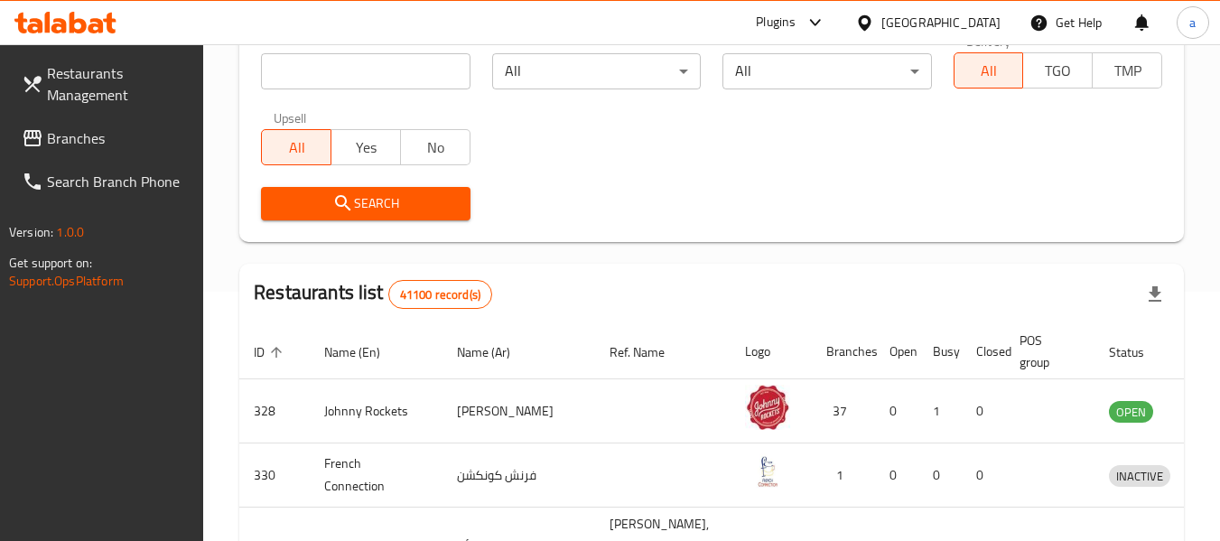
click at [99, 143] on span "Branches" at bounding box center [118, 138] width 143 height 22
